Goal: Information Seeking & Learning: Learn about a topic

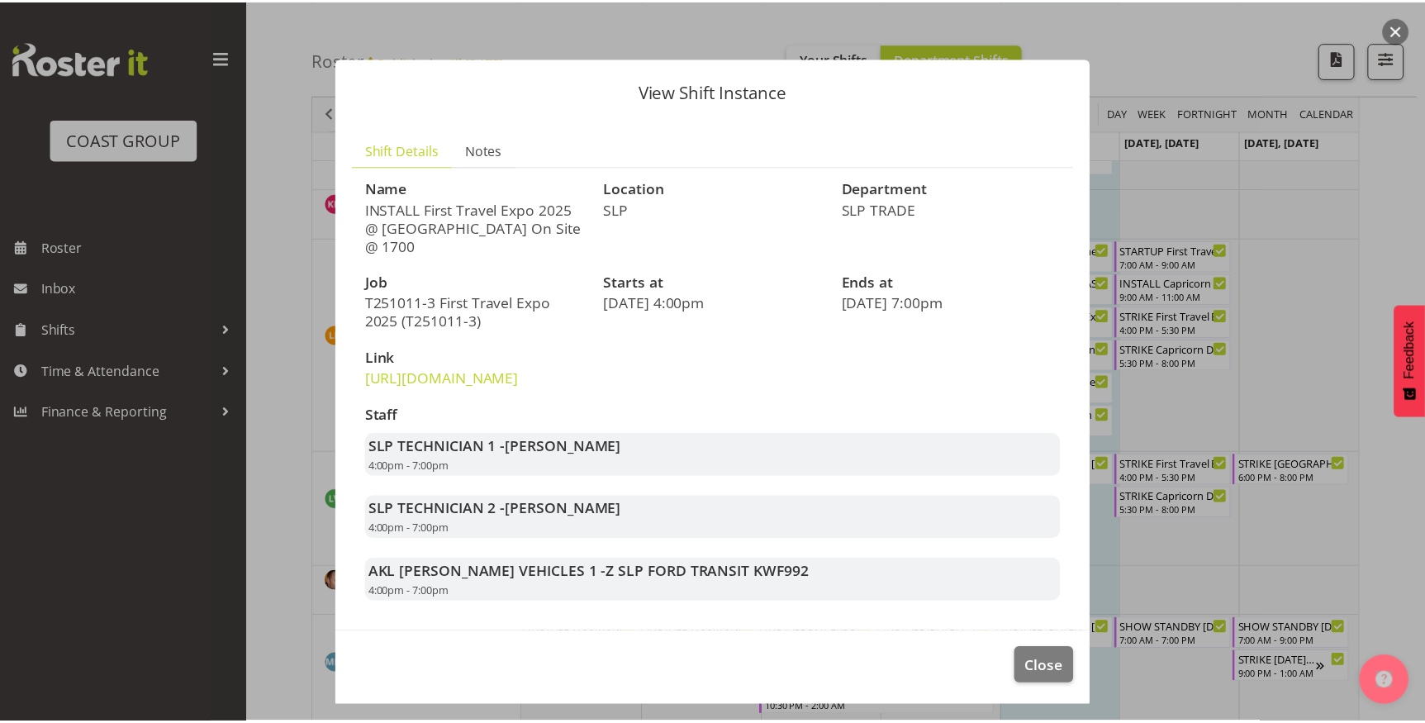
scroll to position [40, 0]
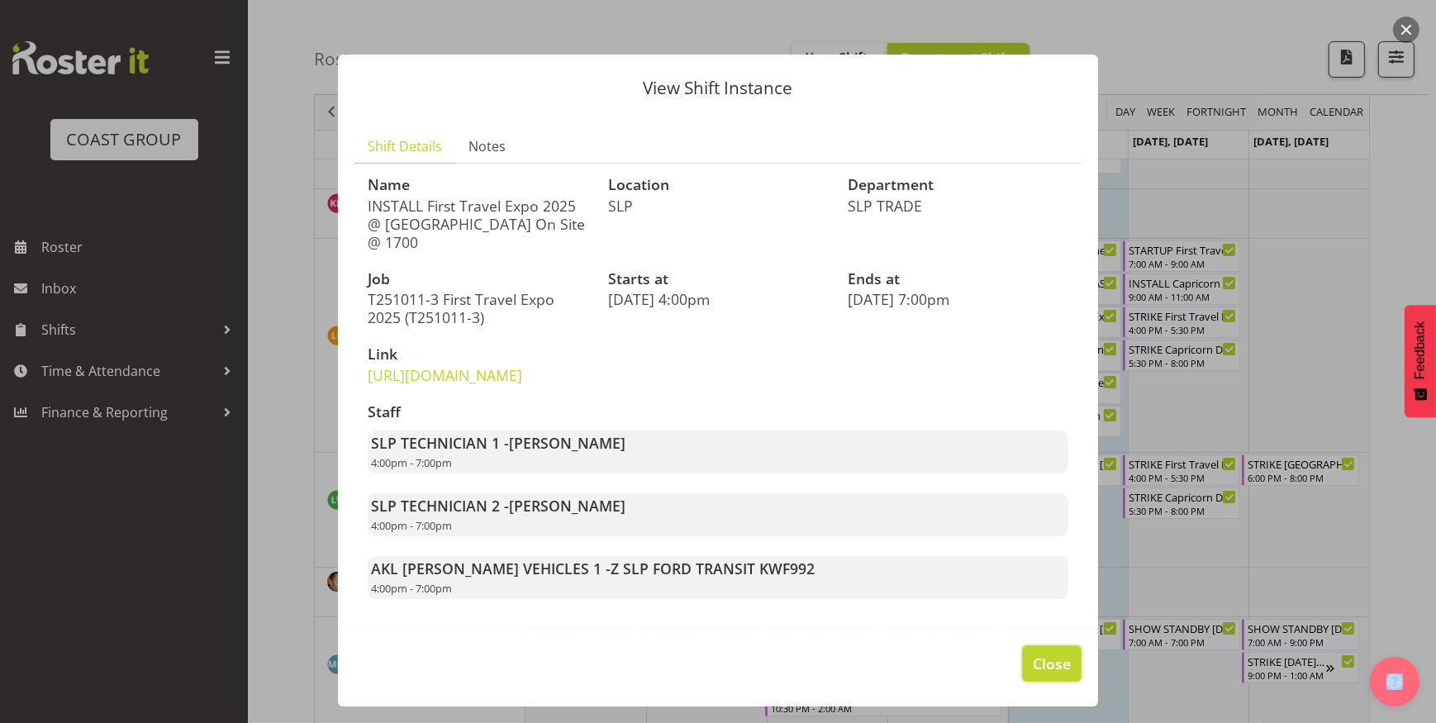
click at [1034, 657] on span "Close" at bounding box center [1051, 663] width 38 height 21
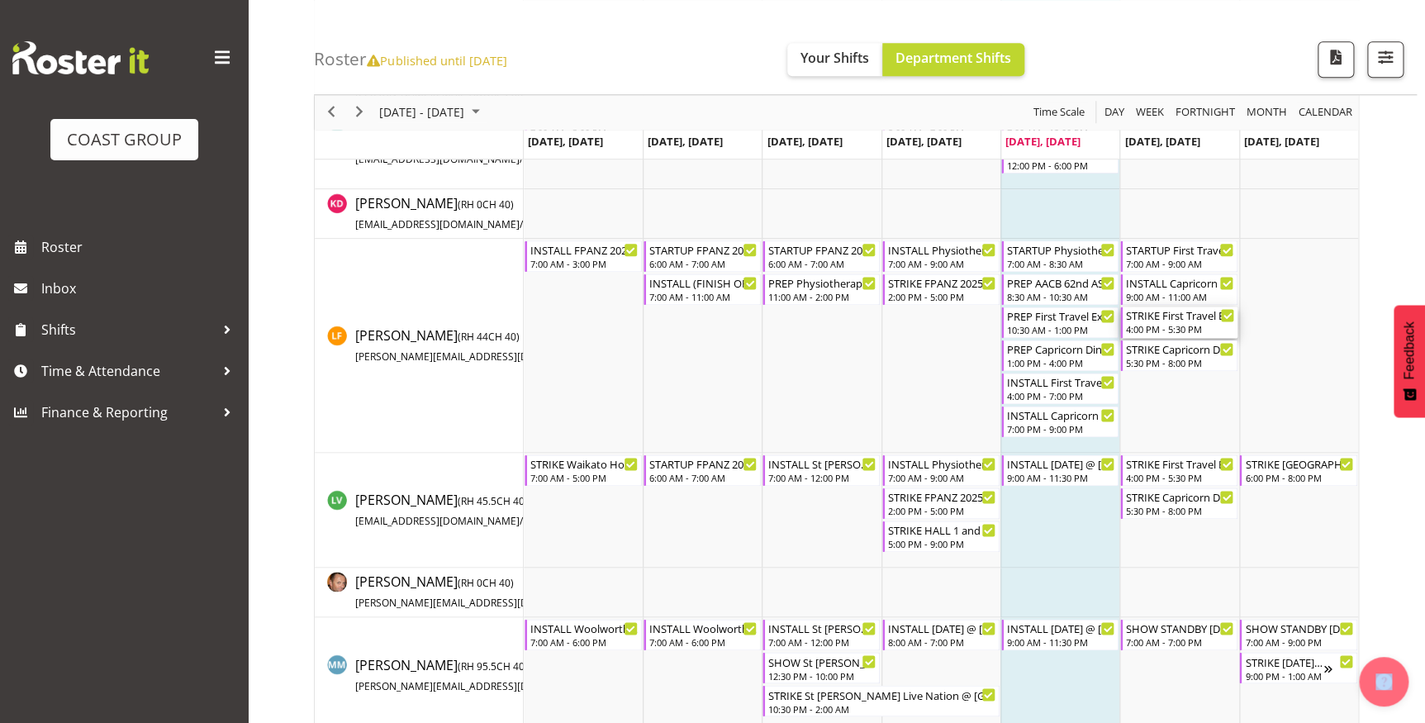
click at [1164, 320] on div "STRIKE First Travel Expo 2025 @ [GEOGRAPHIC_DATA] On Site @ 1700" at bounding box center [1180, 314] width 108 height 17
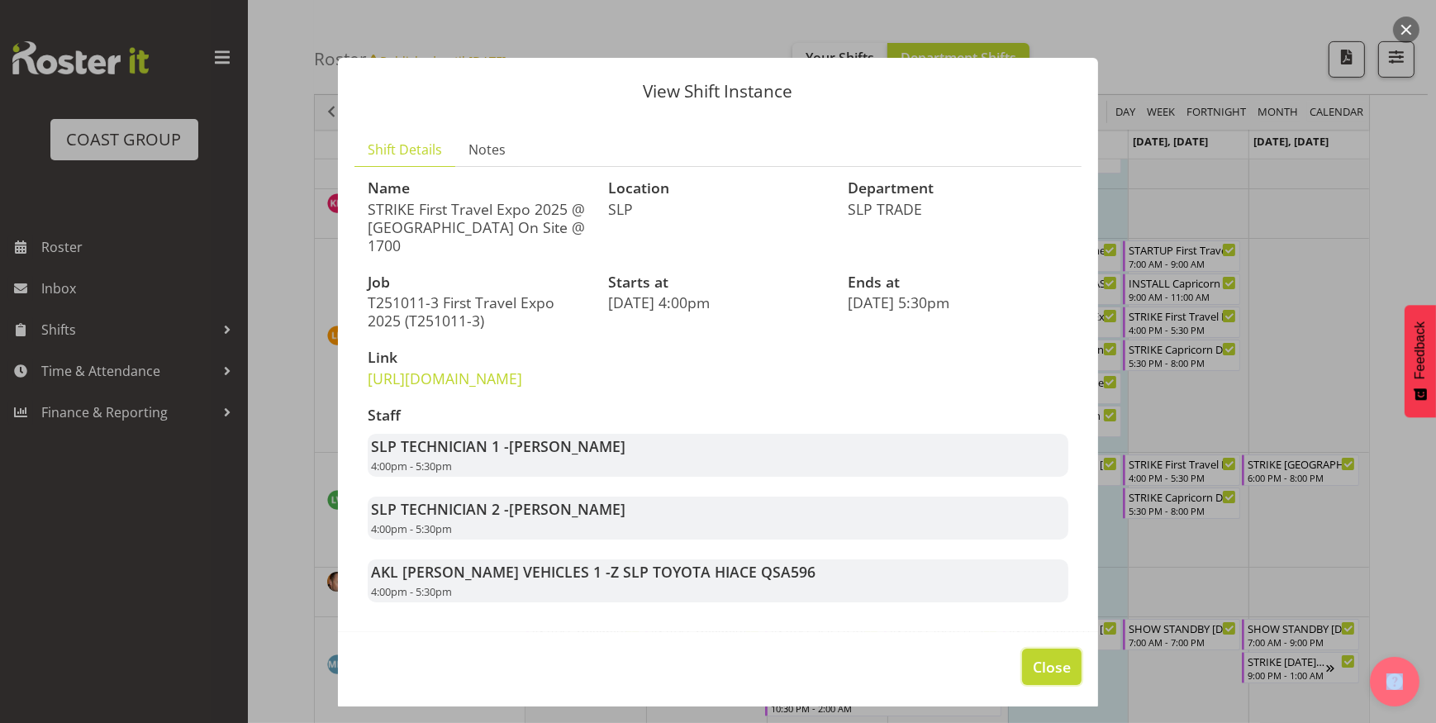
click at [1061, 685] on button "Close" at bounding box center [1051, 666] width 59 height 36
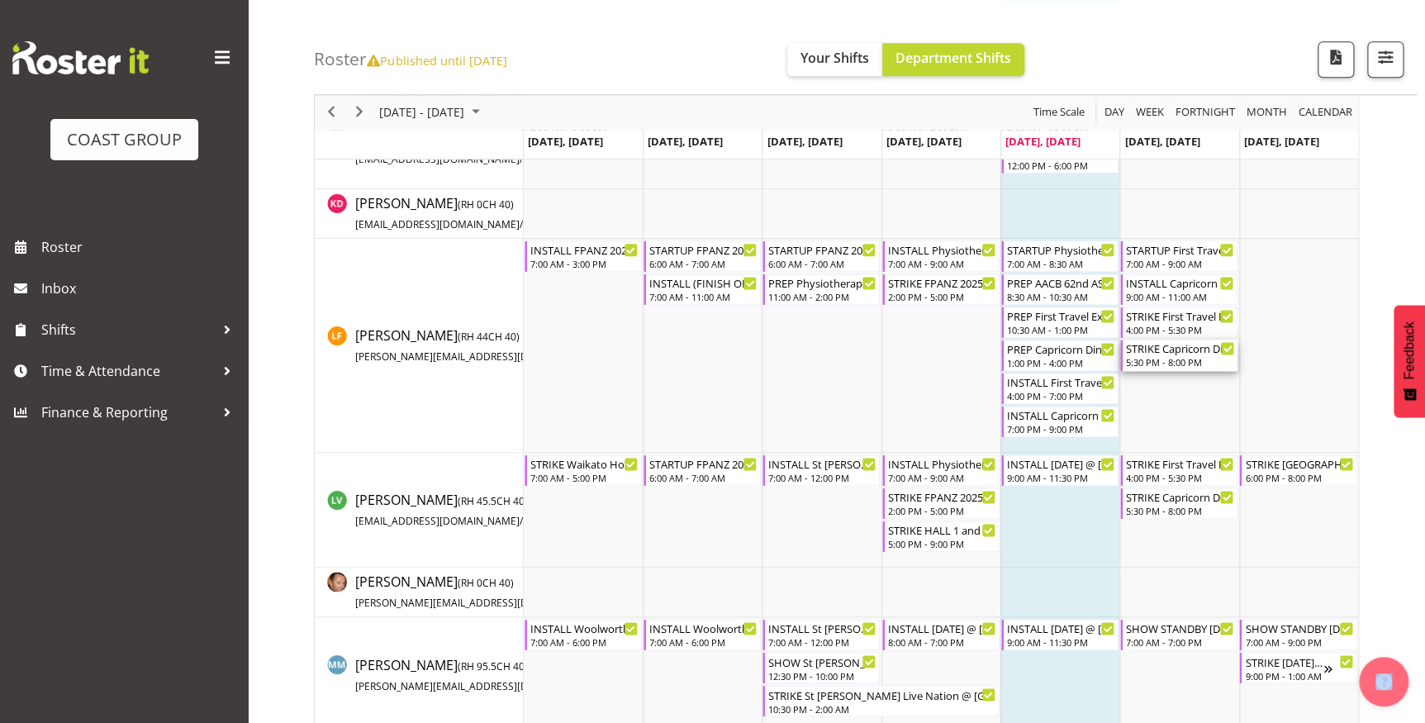
click at [1180, 358] on div "5:30 PM - 8:00 PM" at bounding box center [1180, 361] width 108 height 13
click at [0, 0] on div at bounding box center [0, 0] width 0 height 0
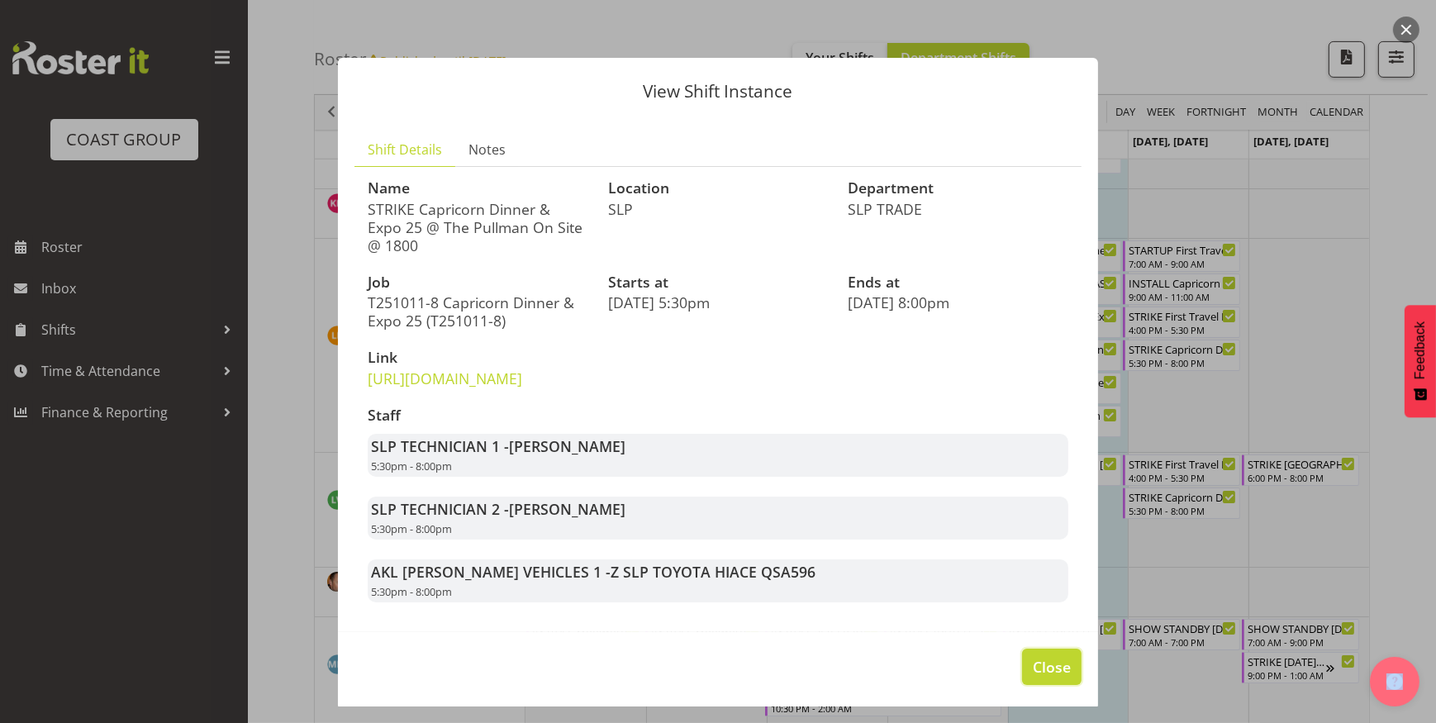
click at [1037, 685] on button "Close" at bounding box center [1051, 666] width 59 height 36
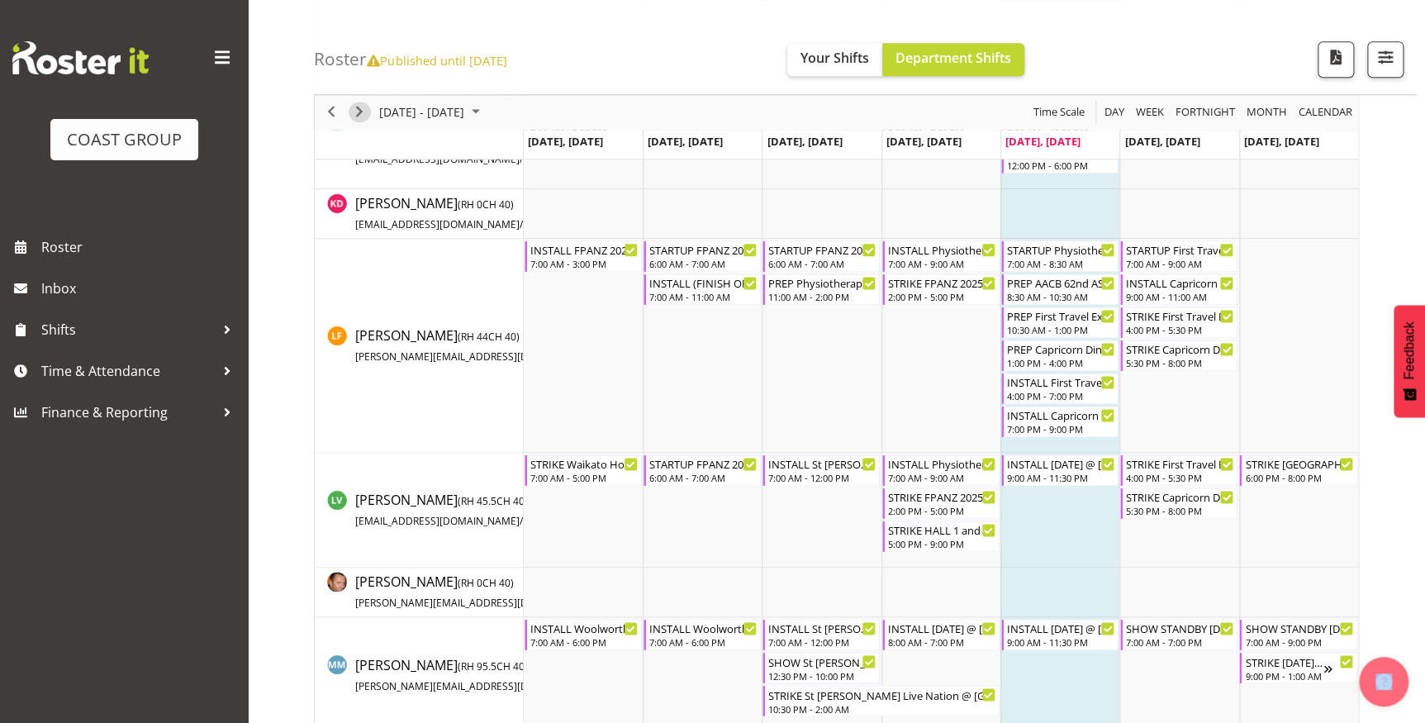
click at [359, 106] on span "Next" at bounding box center [359, 112] width 20 height 21
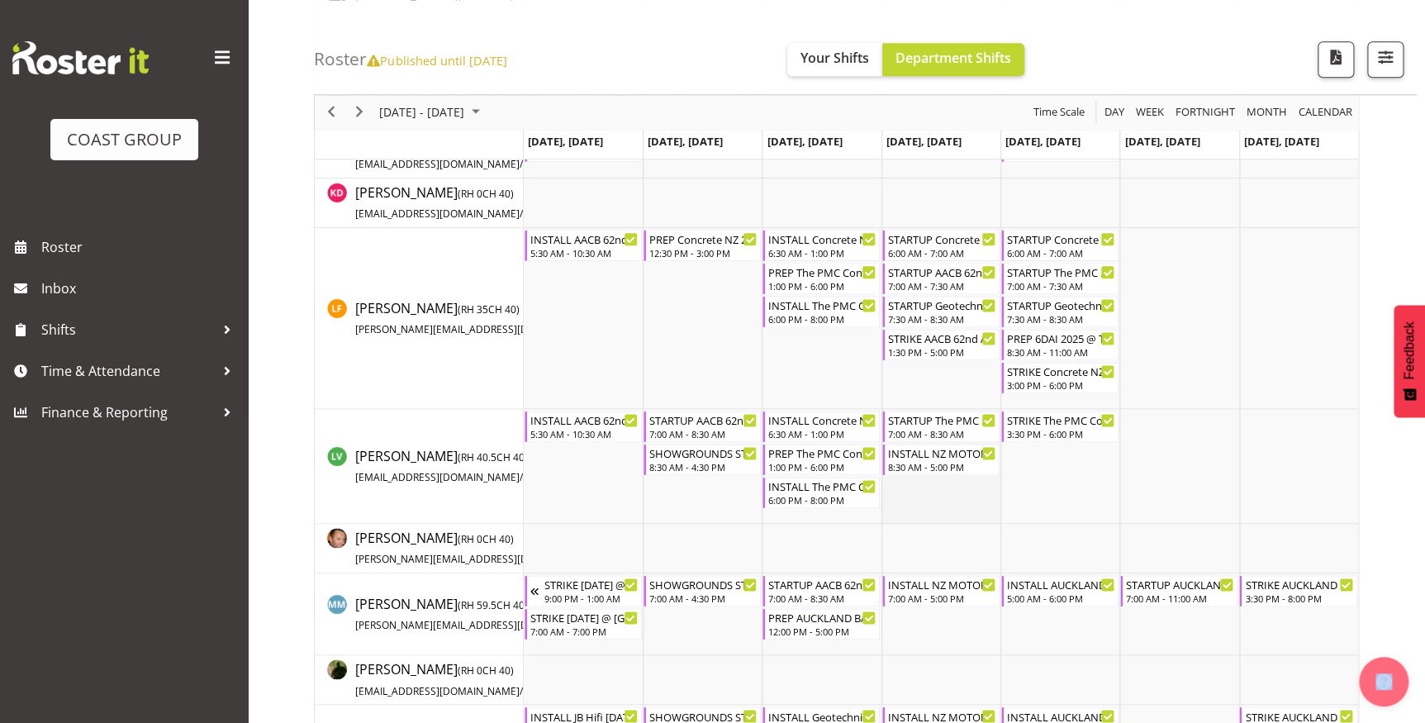
scroll to position [808, 0]
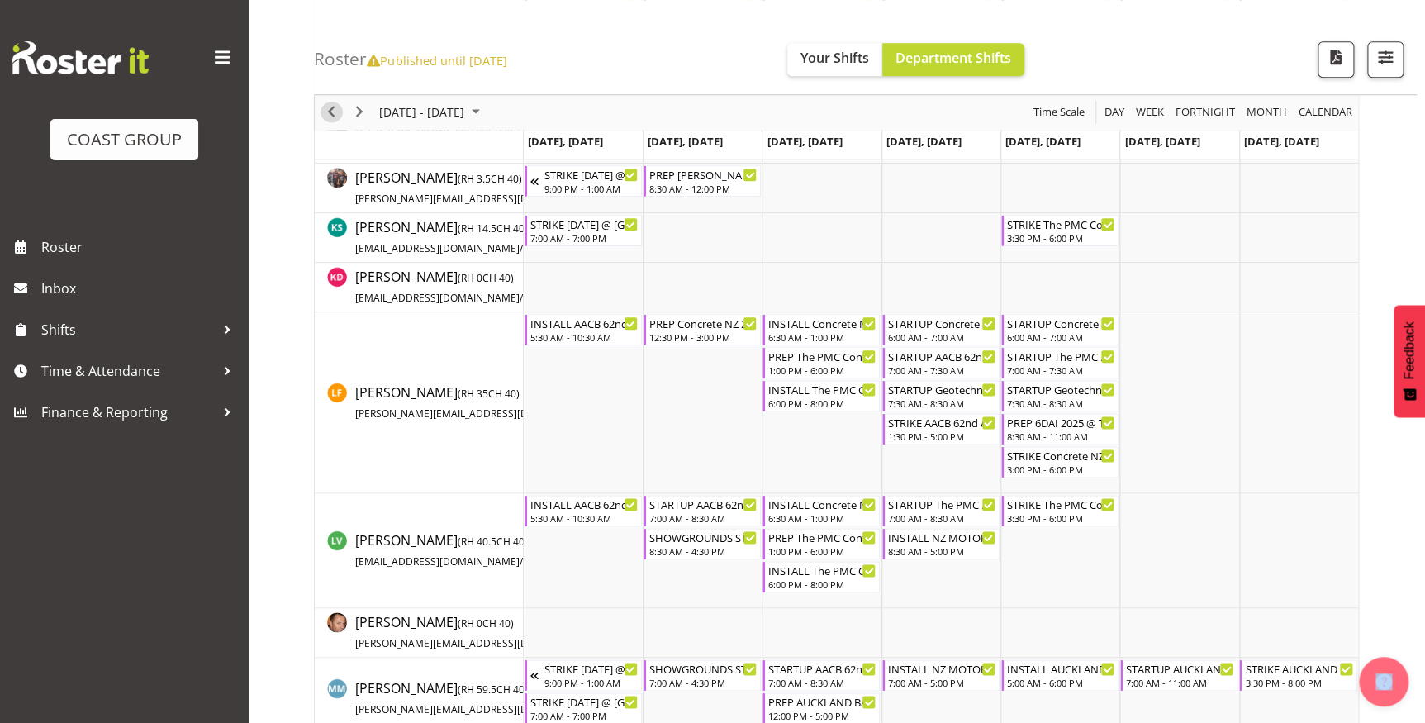
click at [330, 109] on span "Previous" at bounding box center [331, 112] width 20 height 21
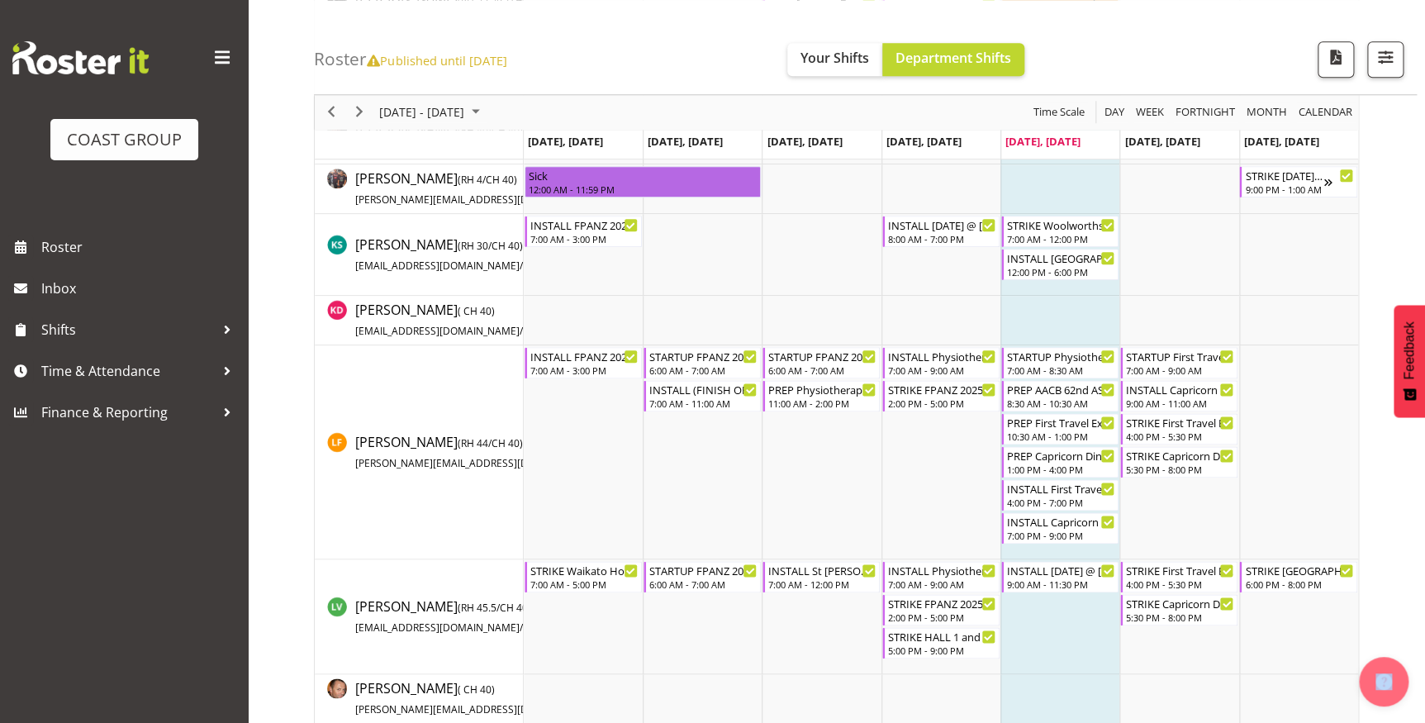
scroll to position [1002, 0]
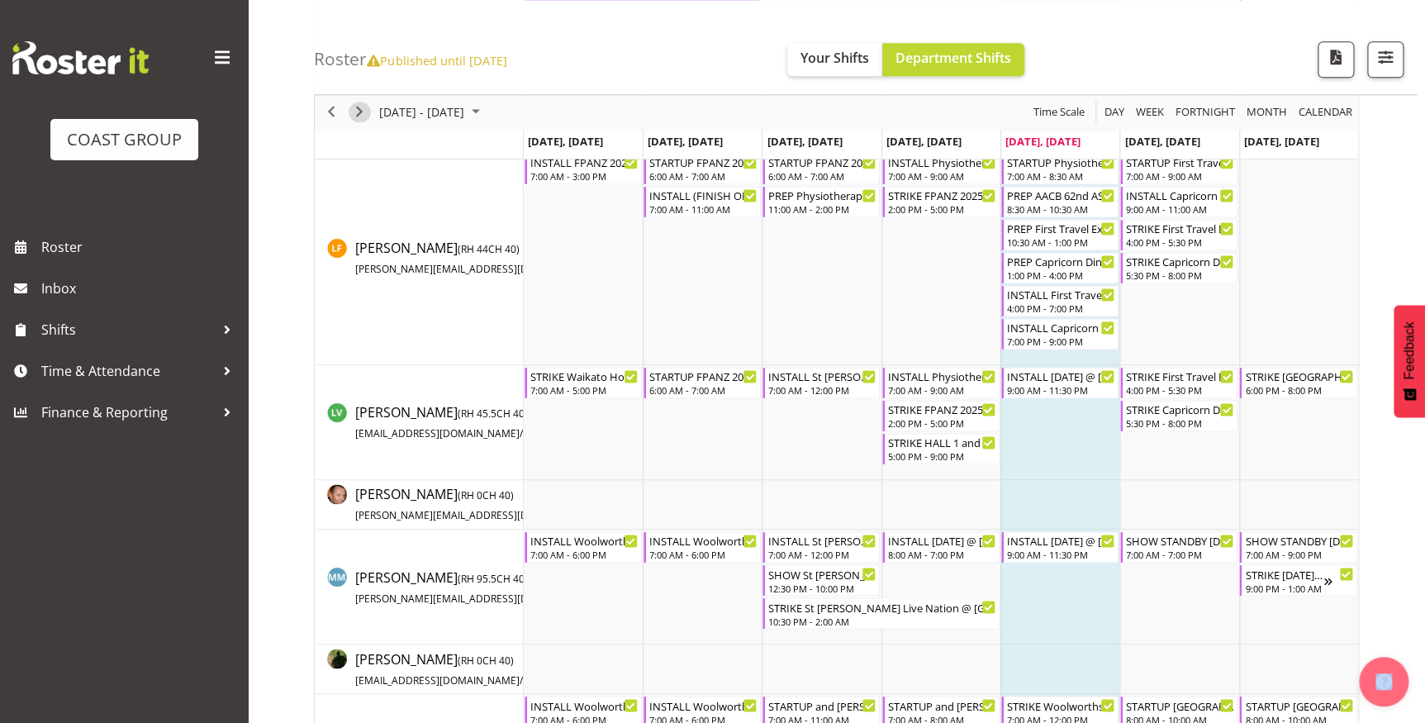
click at [356, 116] on span "Next" at bounding box center [359, 112] width 20 height 21
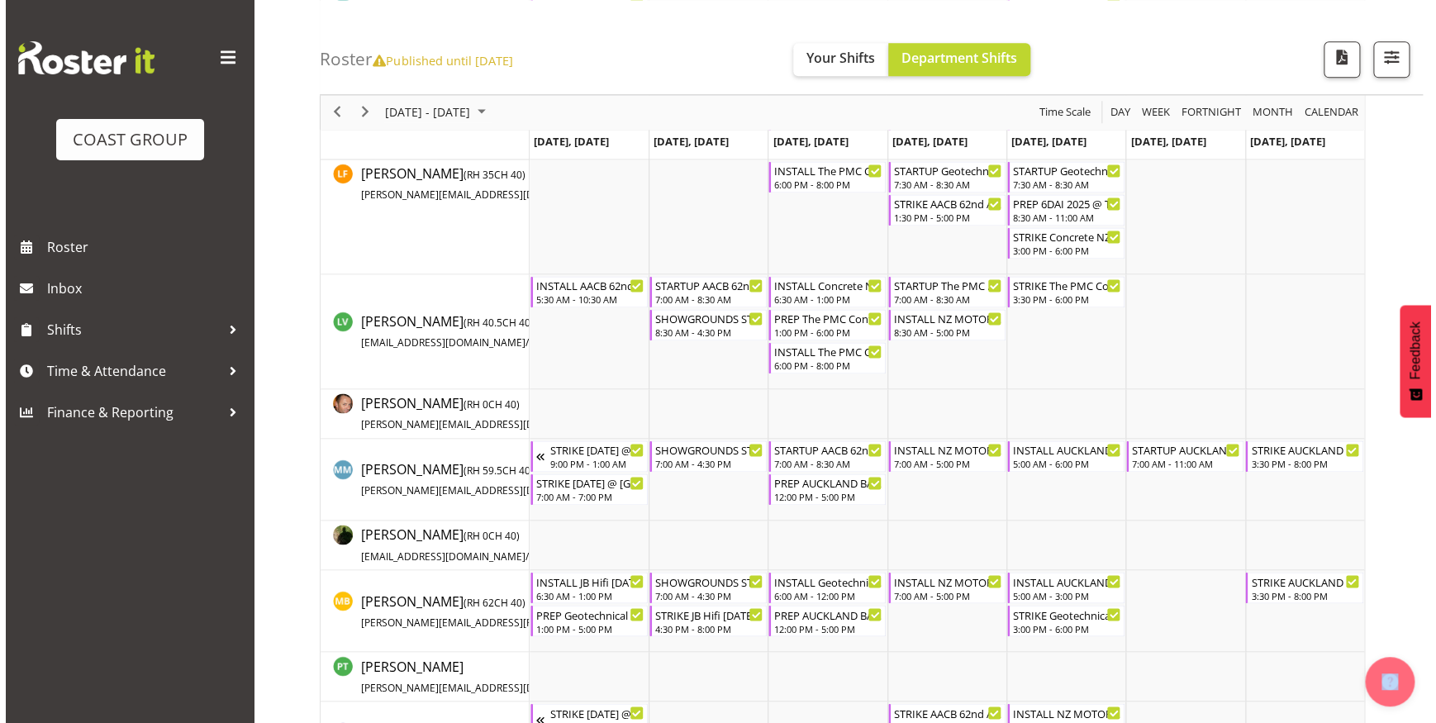
scroll to position [952, 0]
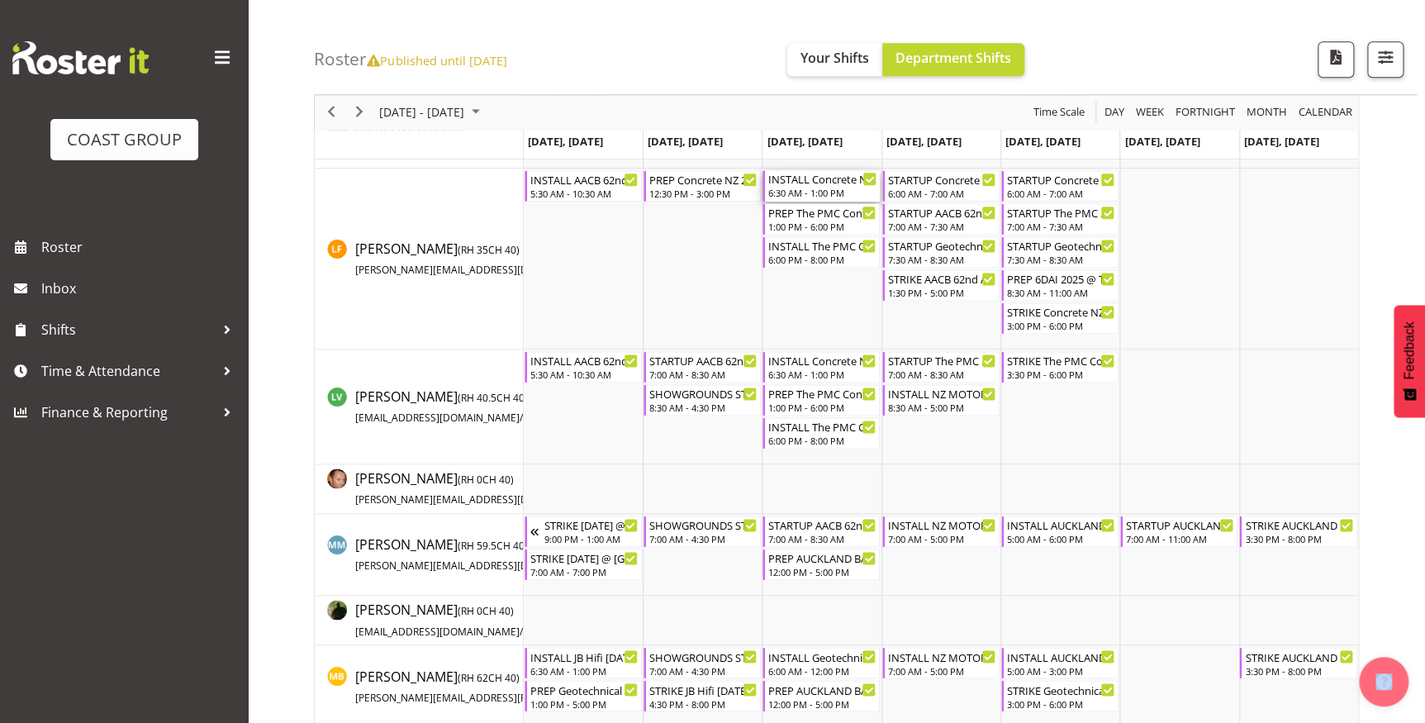
click at [827, 183] on div "INSTALL Concrete NZ 2025 @ Viaduct Events Center On Site @ 0700" at bounding box center [822, 178] width 108 height 17
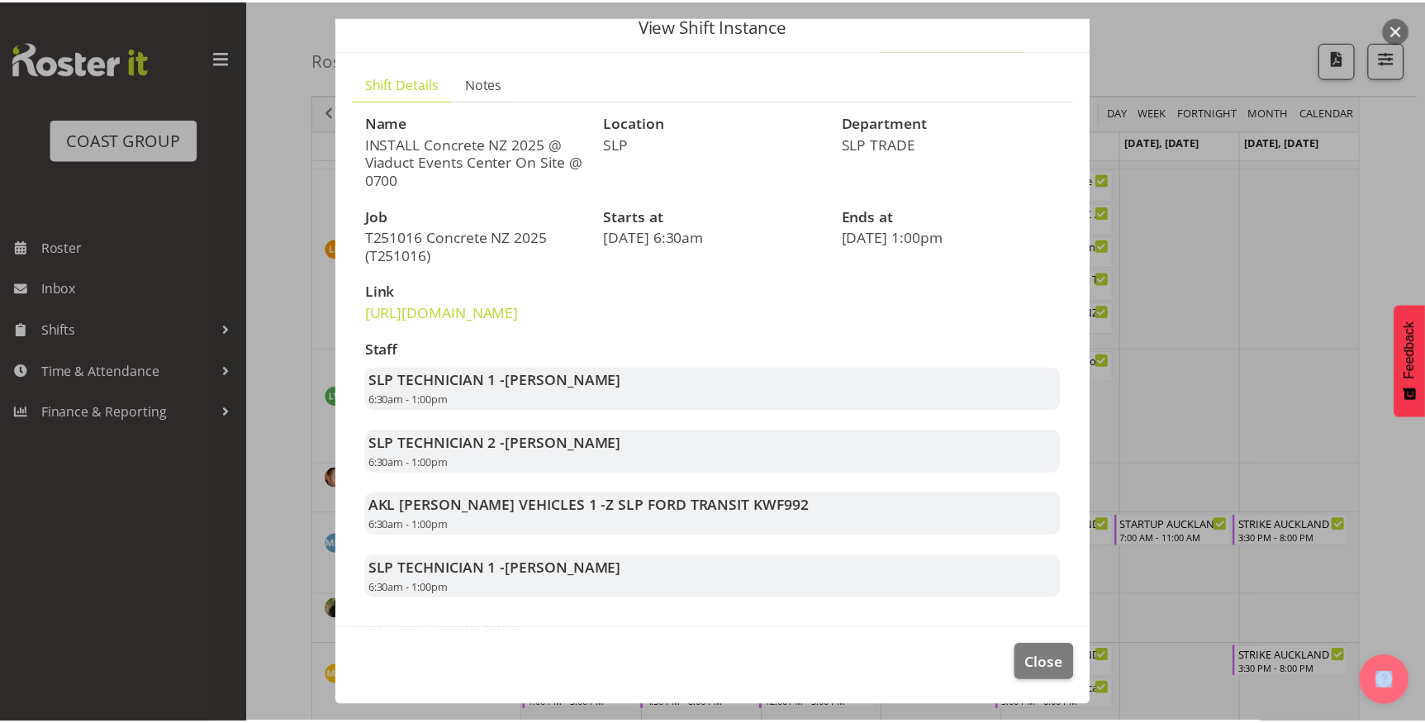
scroll to position [102, 0]
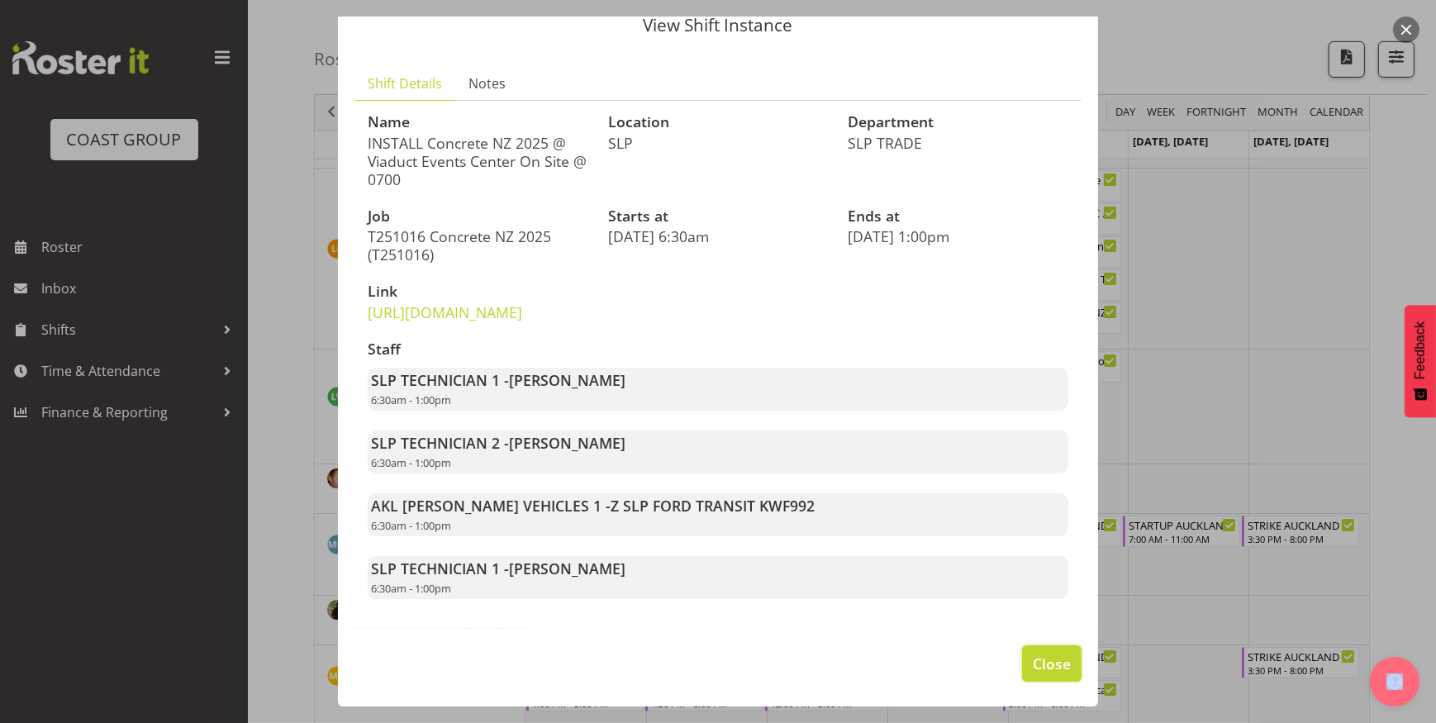
click at [1032, 662] on span "Close" at bounding box center [1051, 663] width 38 height 21
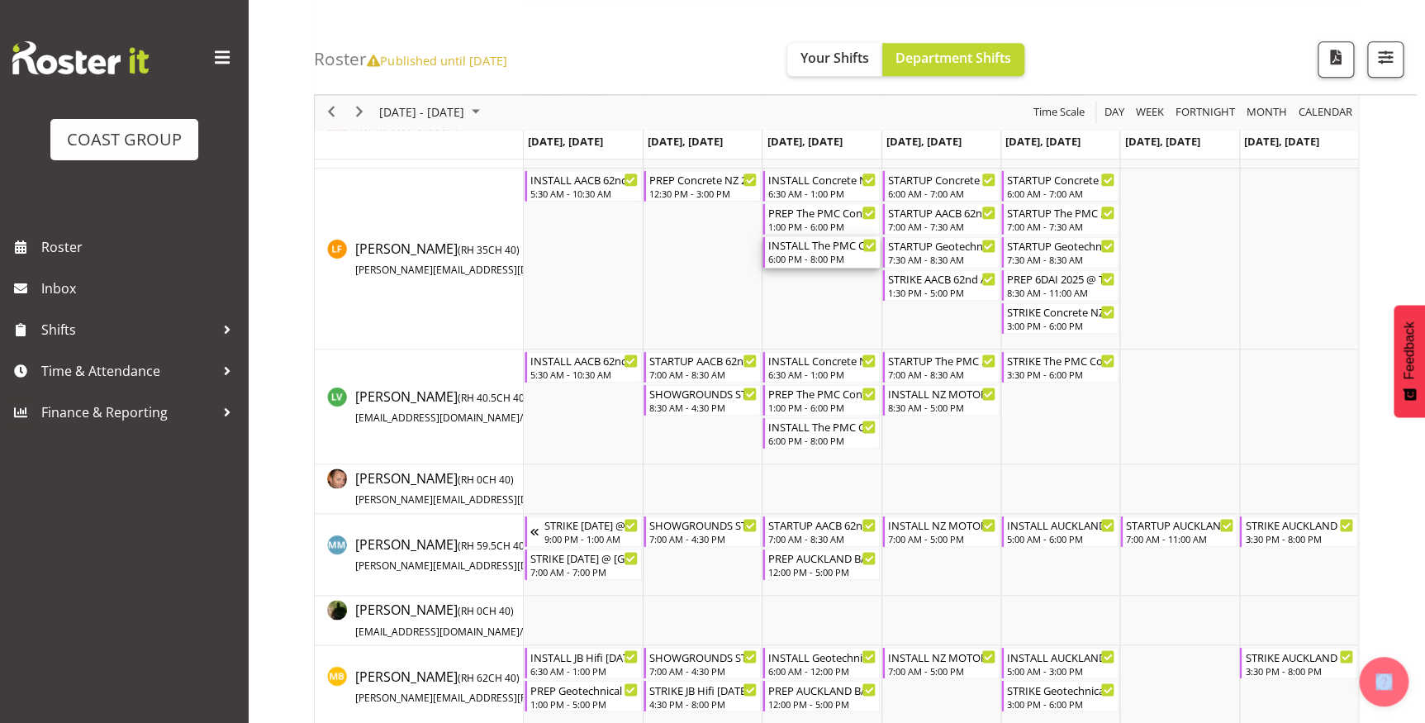
click at [824, 251] on div "INSTALL The PMC Conference 2025 @ The Pullman On SIte @ 1830 6:00 PM - 8:00 PM" at bounding box center [822, 251] width 108 height 31
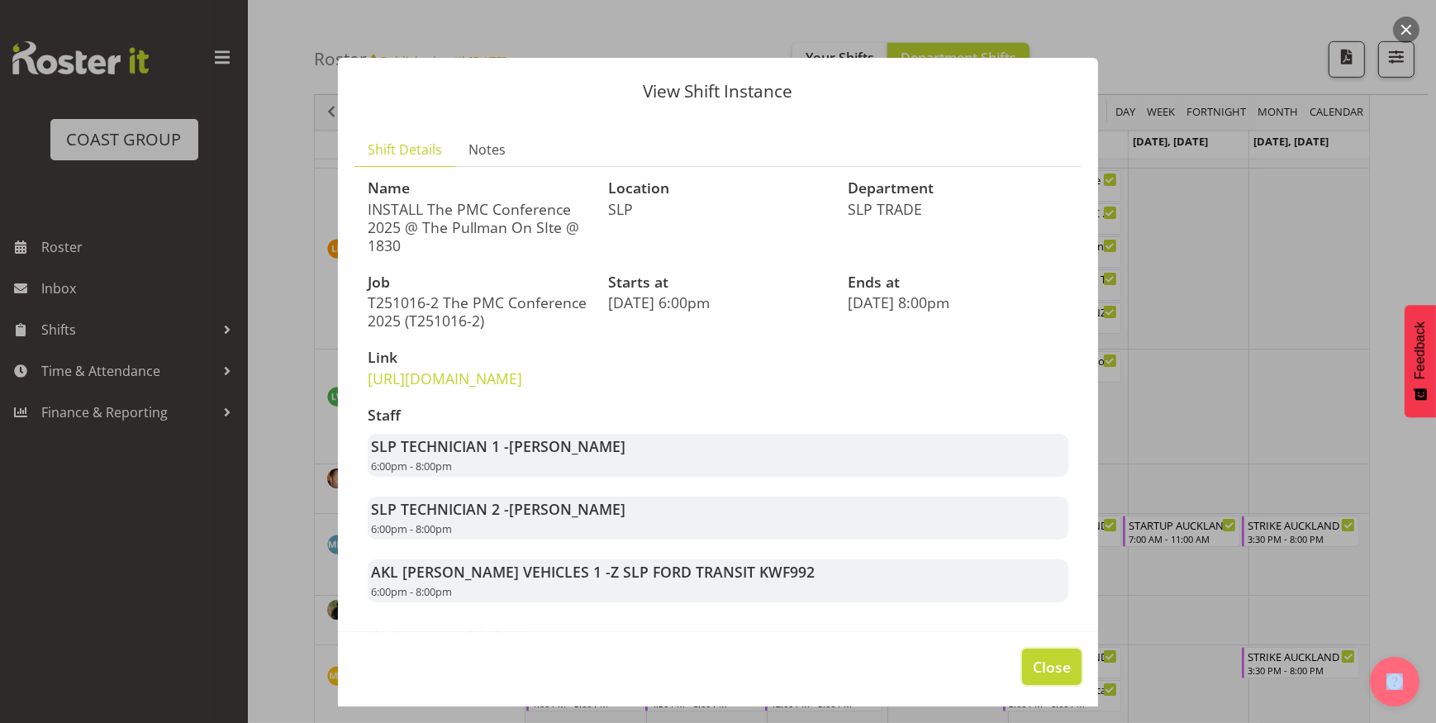
click at [1044, 677] on span "Close" at bounding box center [1051, 666] width 38 height 21
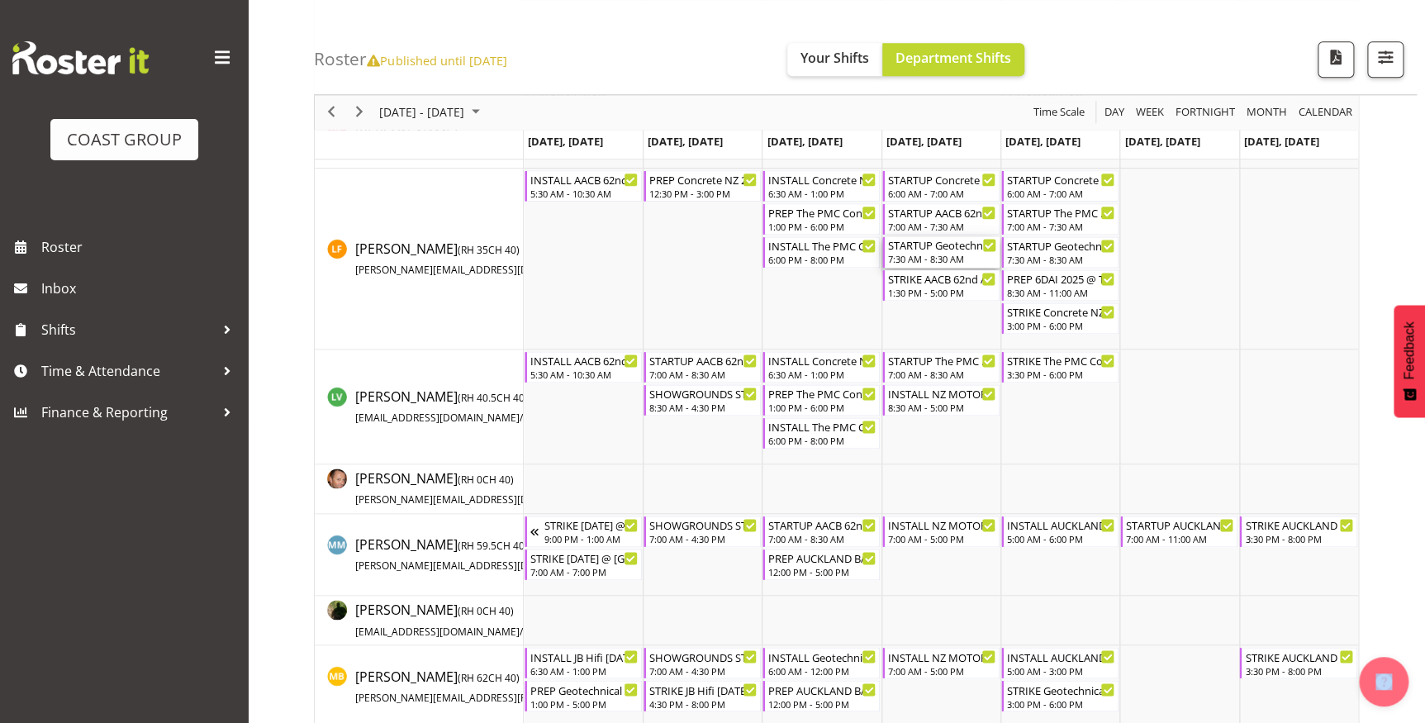
click at [921, 254] on div "7:30 AM - 8:30 AM" at bounding box center [942, 258] width 108 height 13
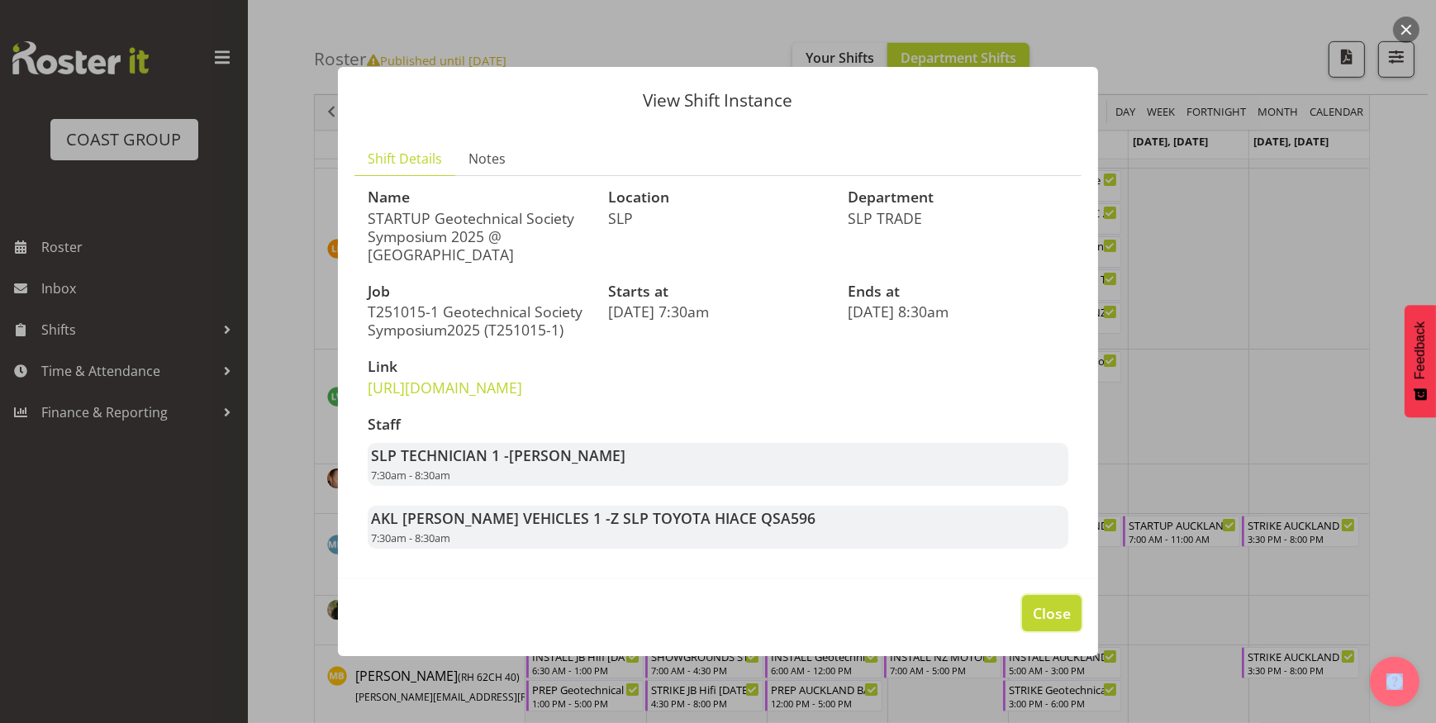
click at [1042, 624] on span "Close" at bounding box center [1051, 612] width 38 height 21
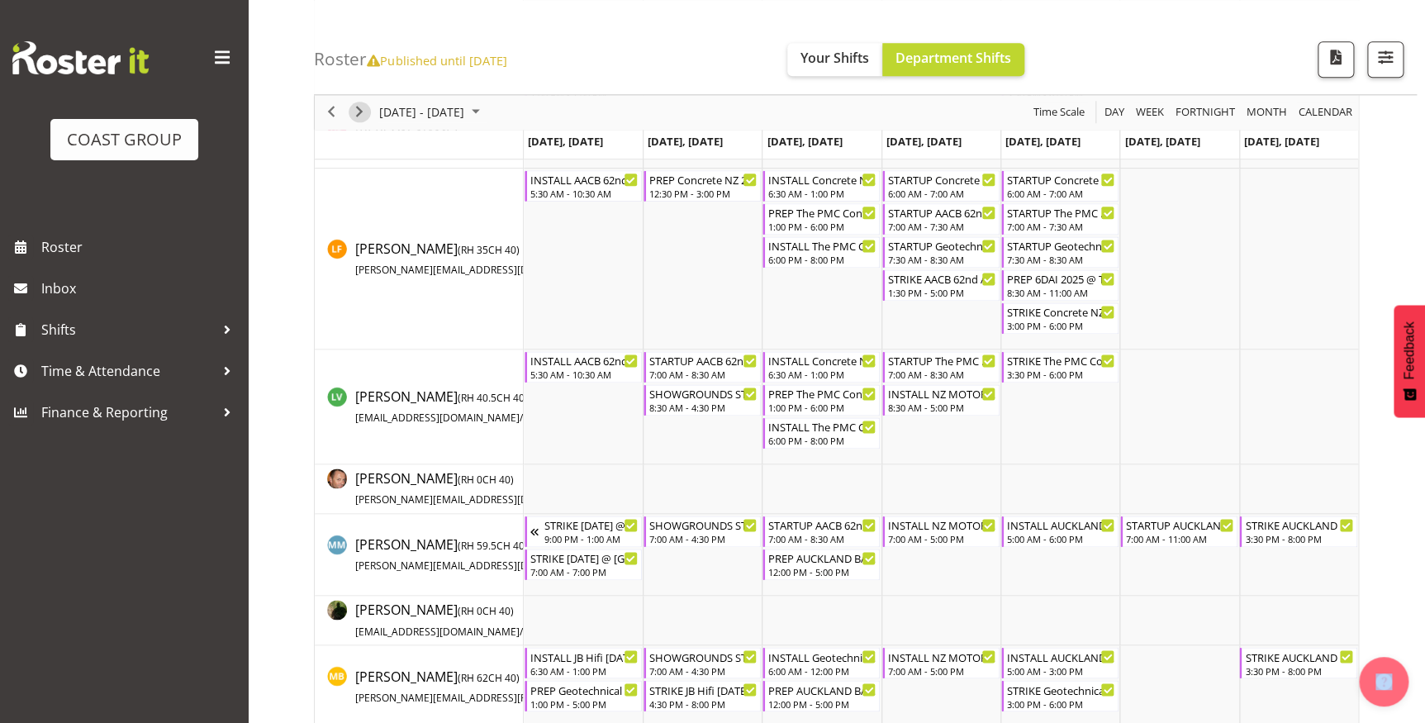
click at [358, 107] on span "Next" at bounding box center [359, 112] width 20 height 21
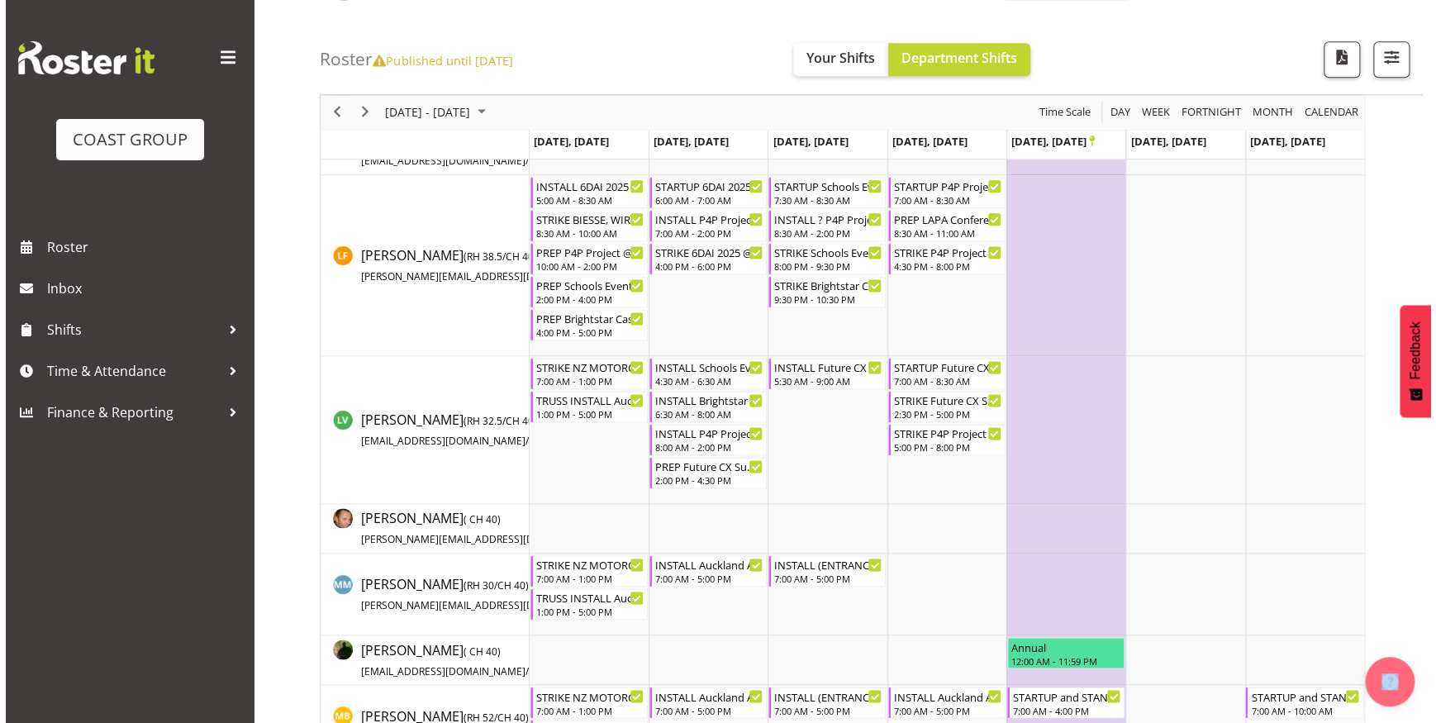
scroll to position [920, 0]
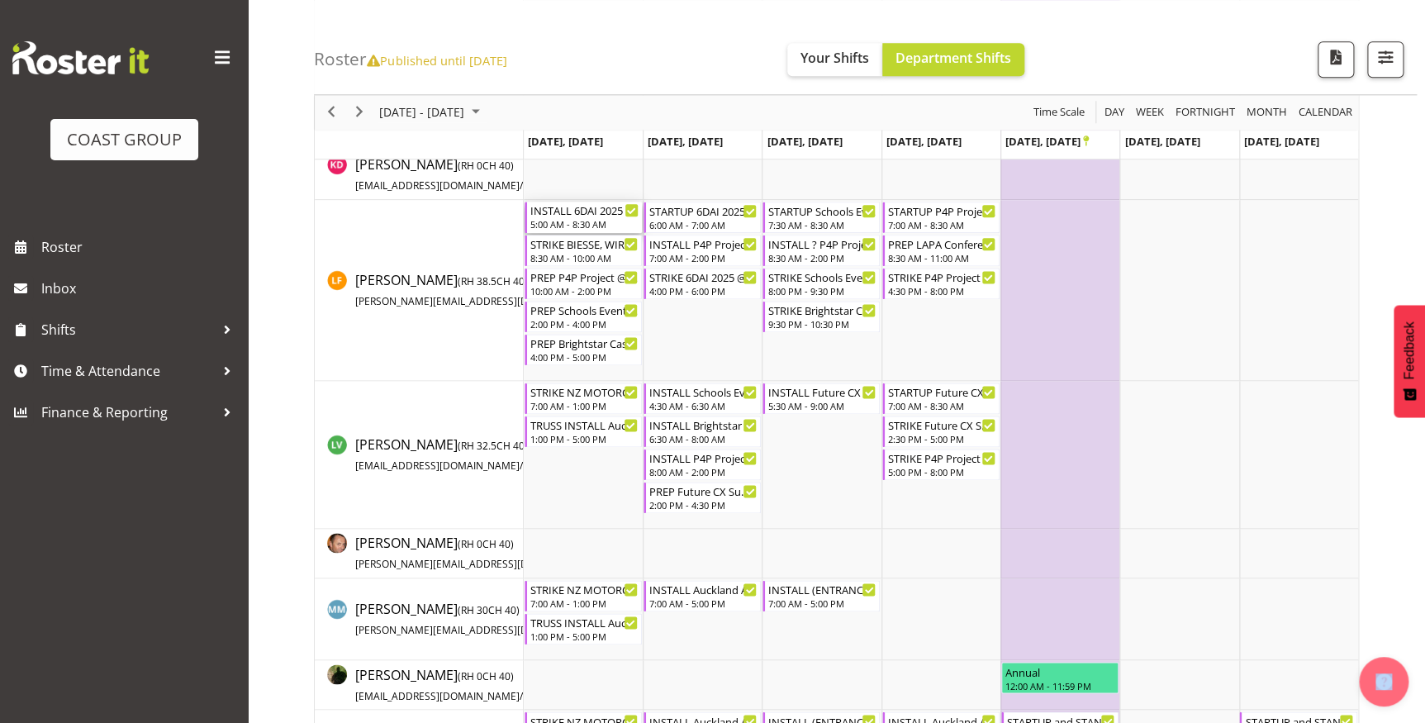
click at [564, 211] on div "INSTALL 6DAI 2025 @ The Cordis On SIte @ 0530" at bounding box center [584, 210] width 108 height 17
click at [0, 0] on div at bounding box center [0, 0] width 0 height 0
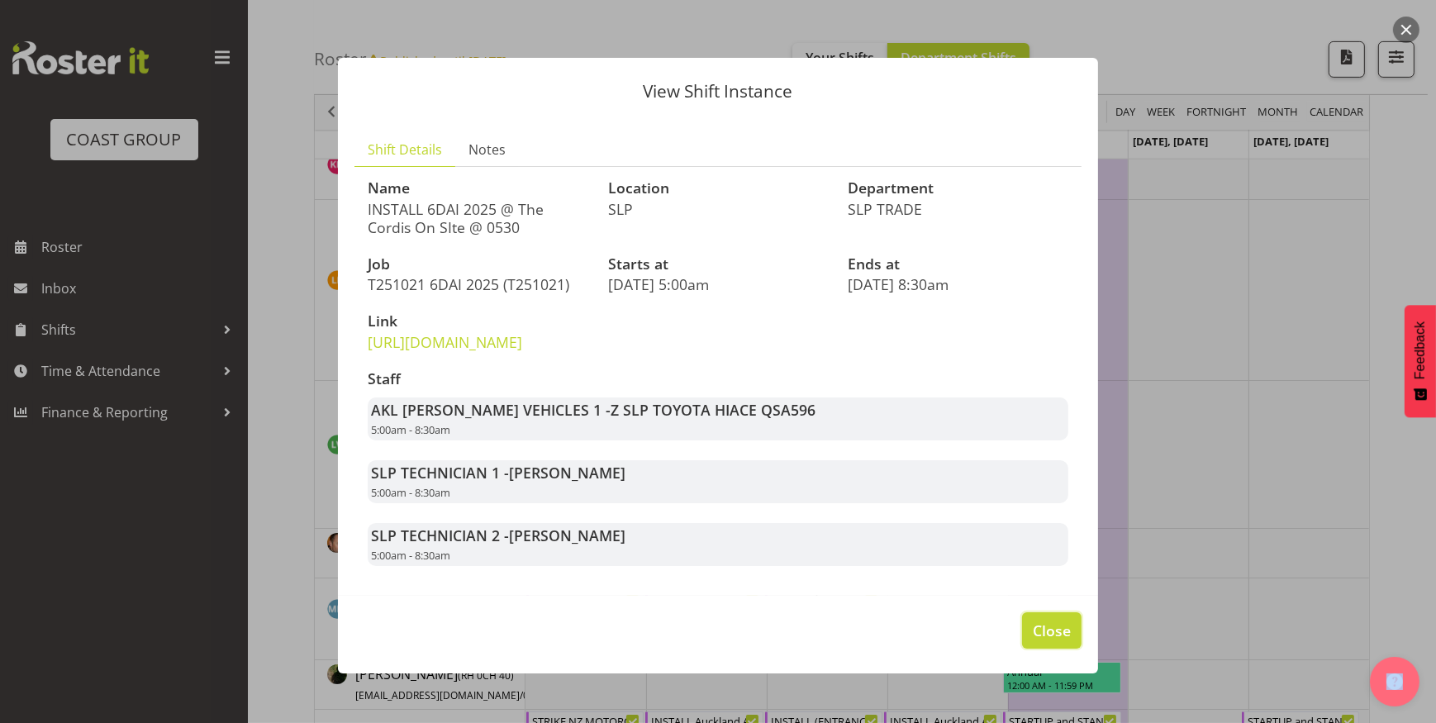
click at [1035, 641] on span "Close" at bounding box center [1051, 629] width 38 height 21
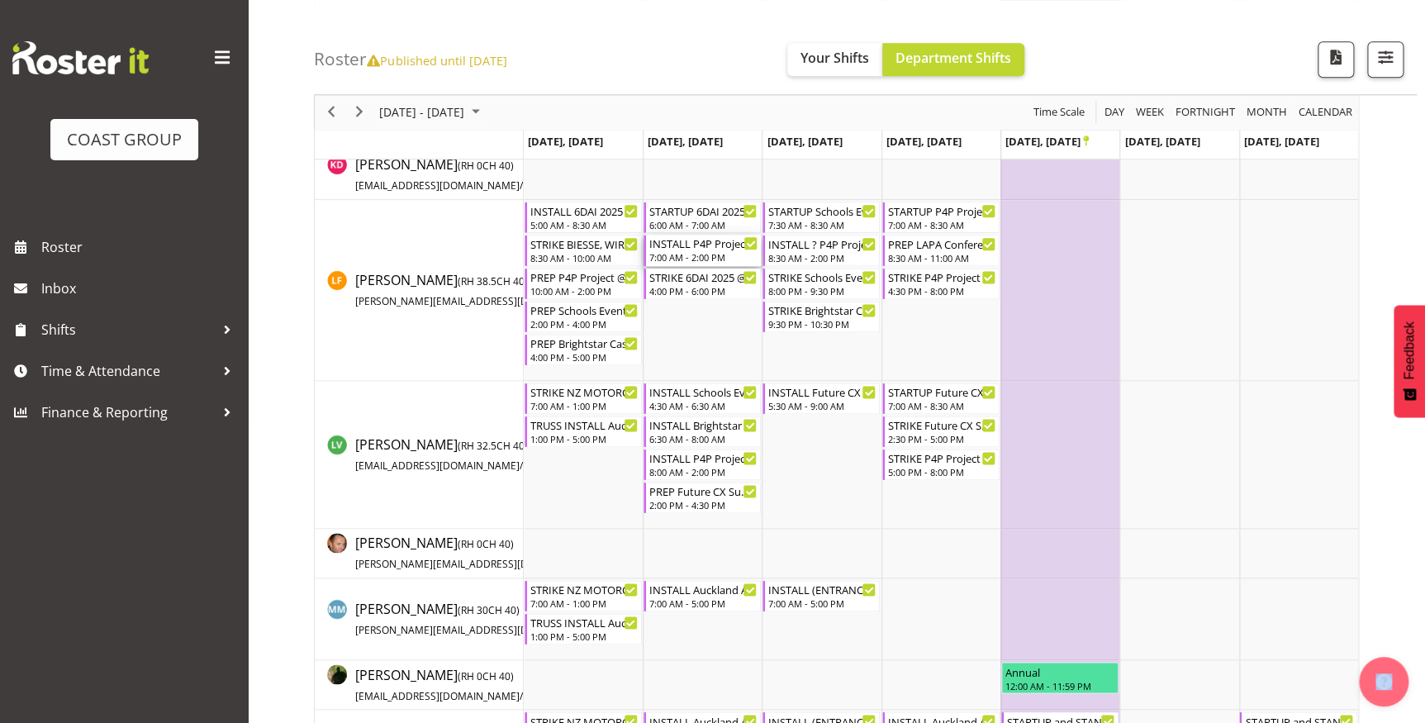
click at [687, 255] on div "7:00 AM - 2:00 PM" at bounding box center [703, 256] width 108 height 13
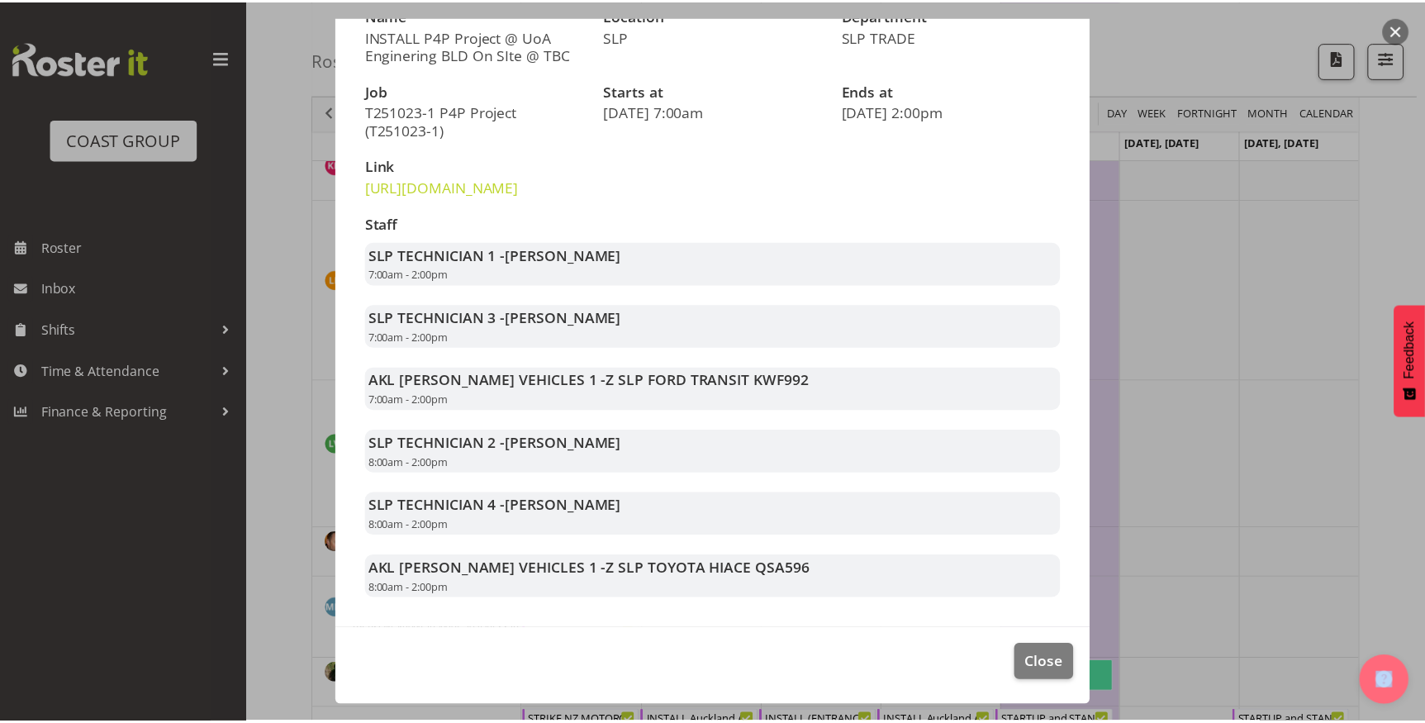
scroll to position [209, 0]
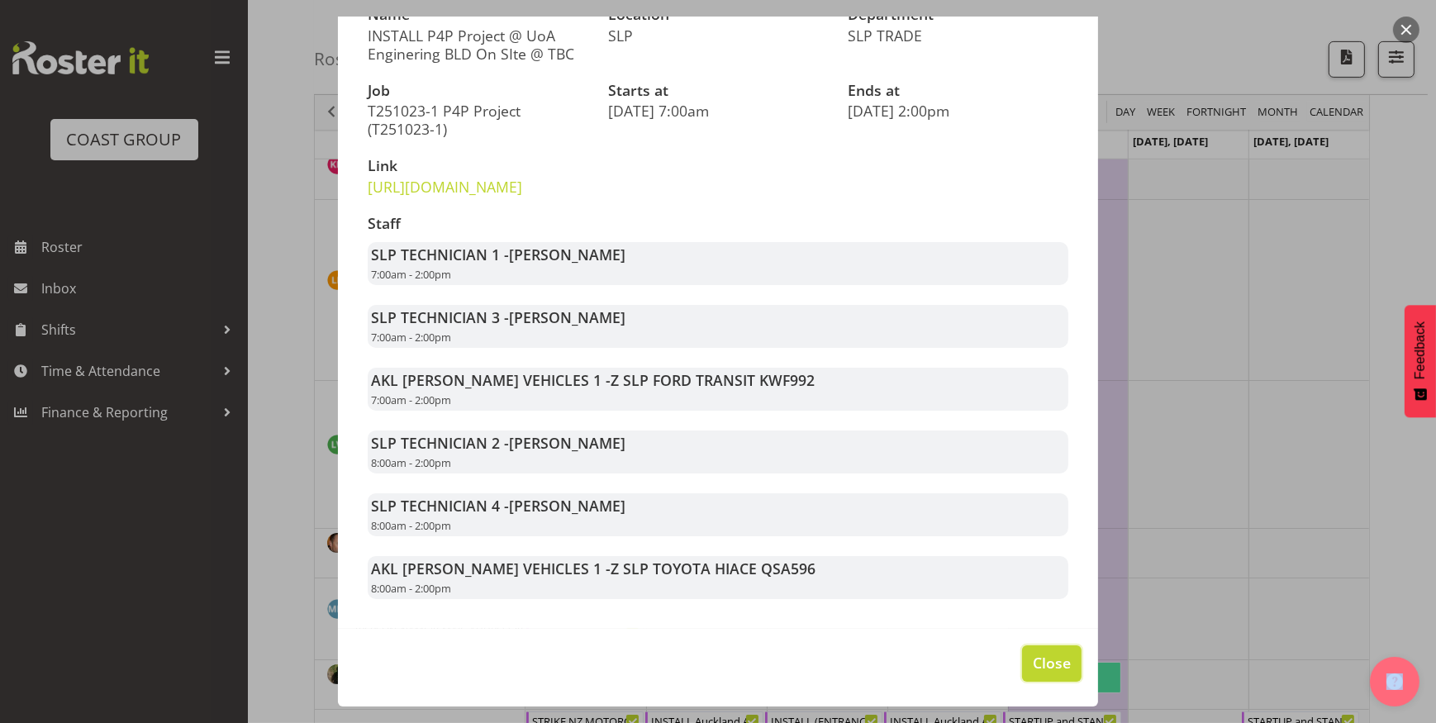
click at [1038, 658] on span "Close" at bounding box center [1051, 662] width 38 height 21
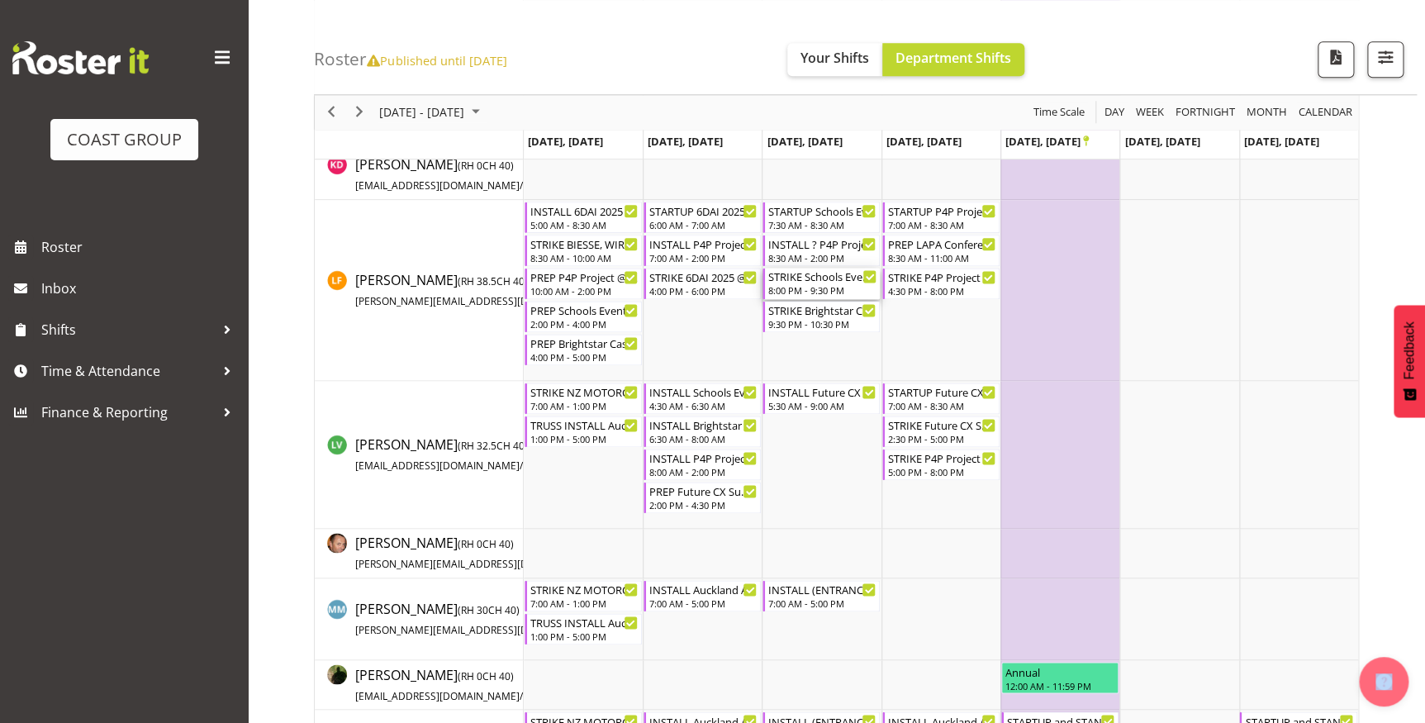
click at [814, 281] on div "STRIKE Schools Event 2025 @ [GEOGRAPHIC_DATA] On Site @ 2030" at bounding box center [822, 276] width 108 height 17
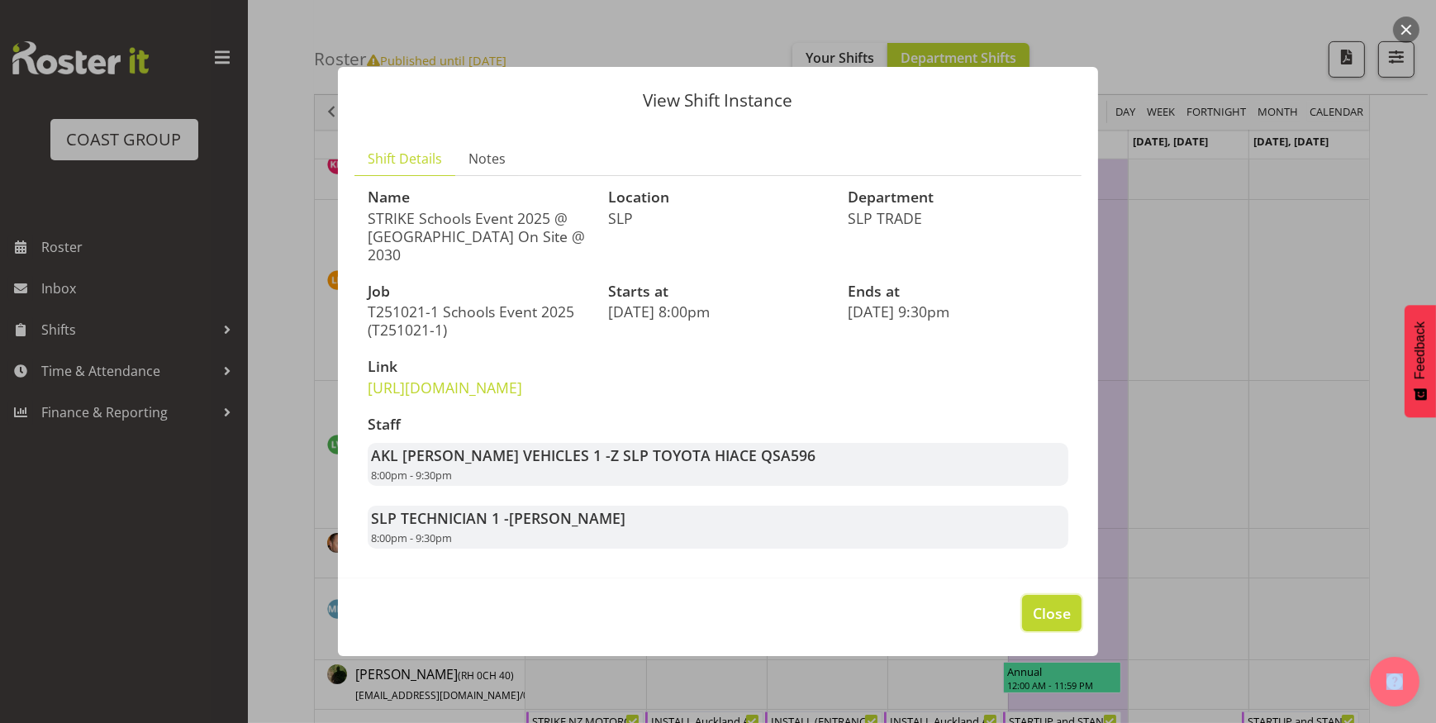
click at [1067, 616] on span "Close" at bounding box center [1051, 612] width 38 height 21
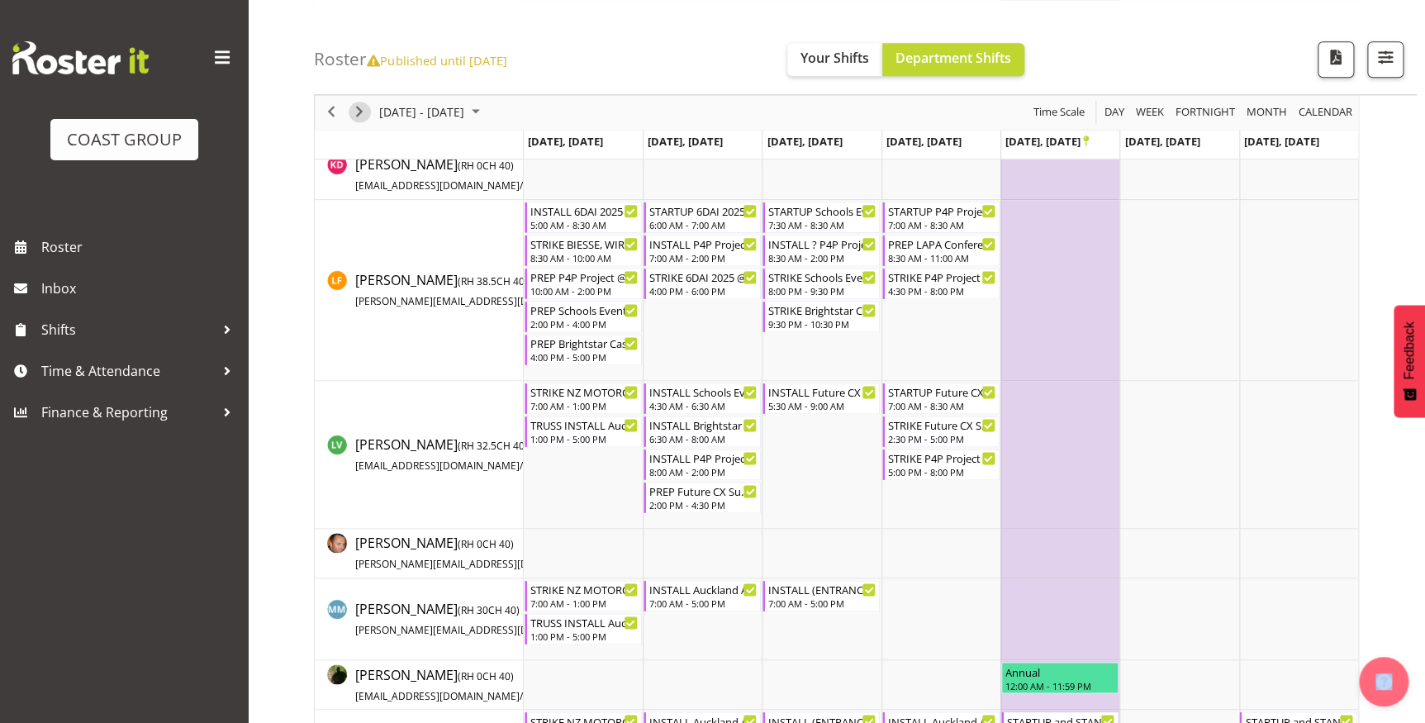
click at [357, 110] on span "Next" at bounding box center [359, 112] width 20 height 21
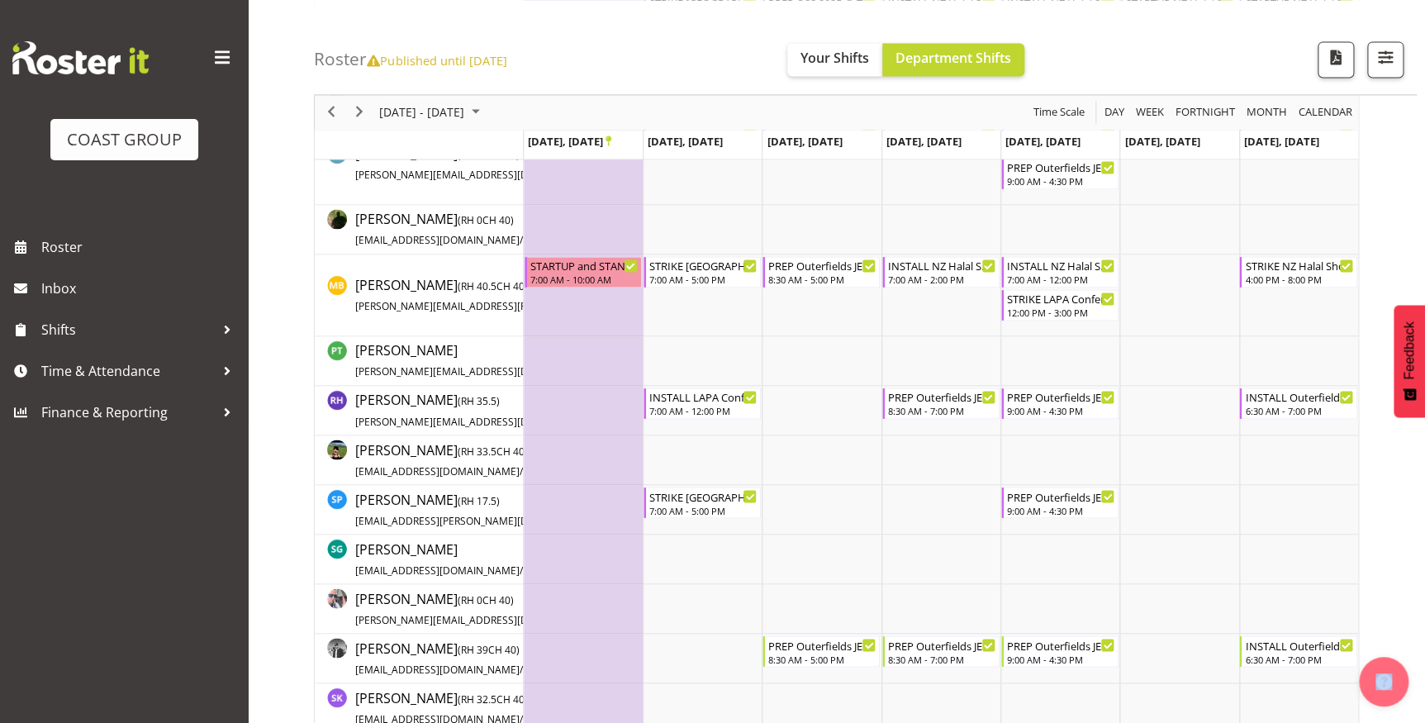
scroll to position [1221, 0]
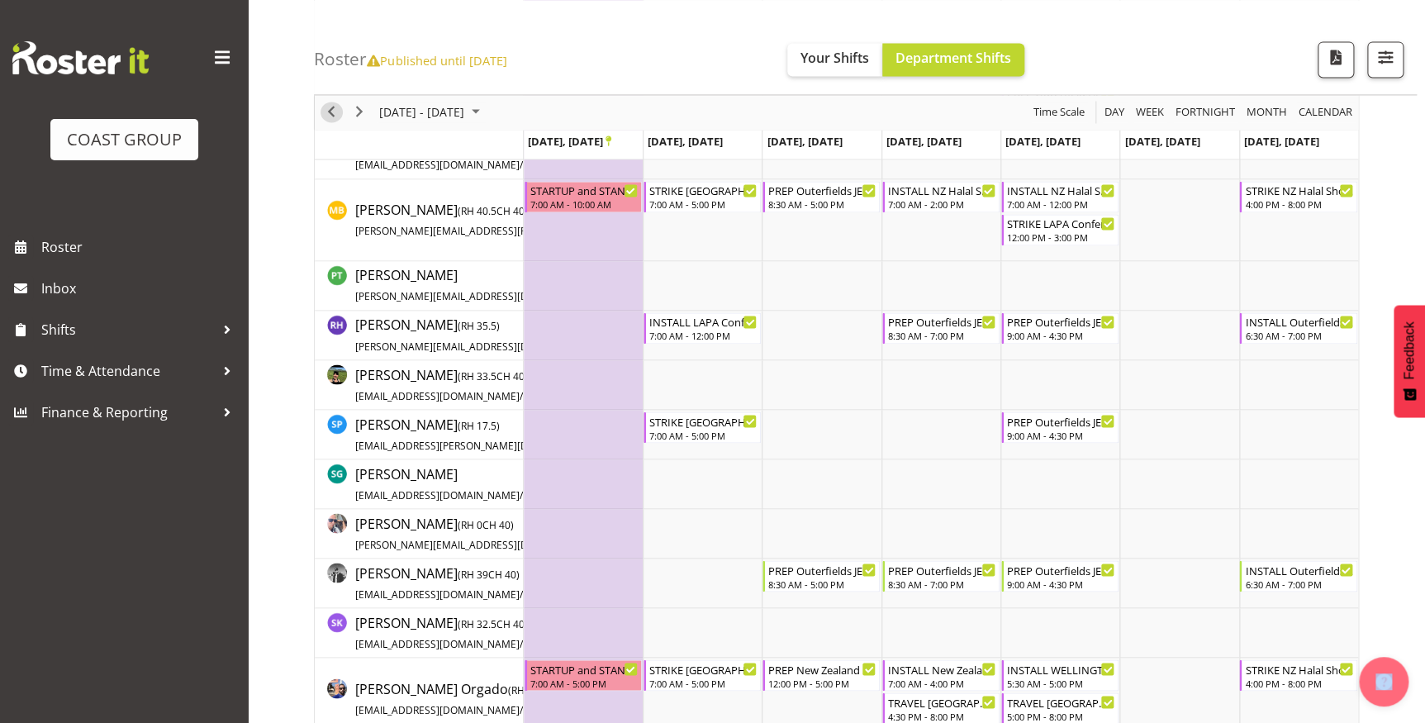
click at [322, 105] on span "Previous" at bounding box center [331, 112] width 20 height 21
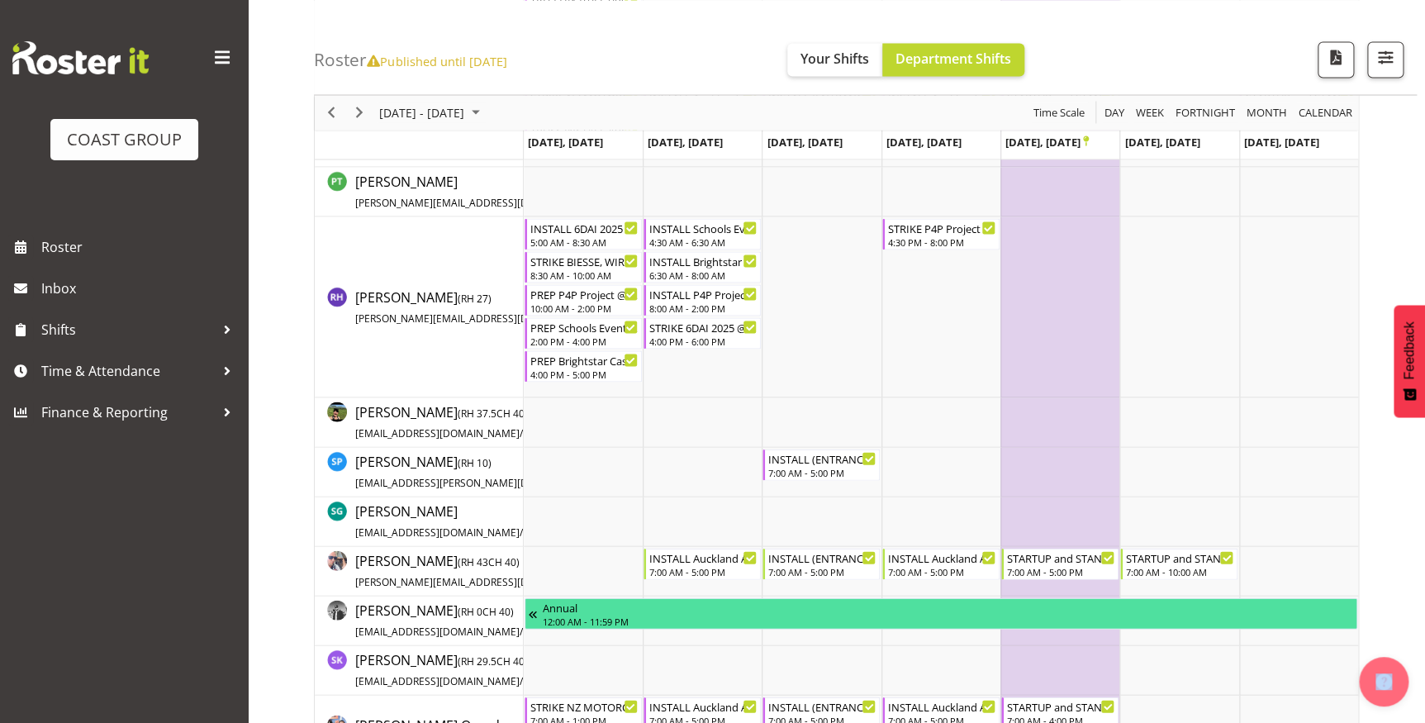
scroll to position [1588, 0]
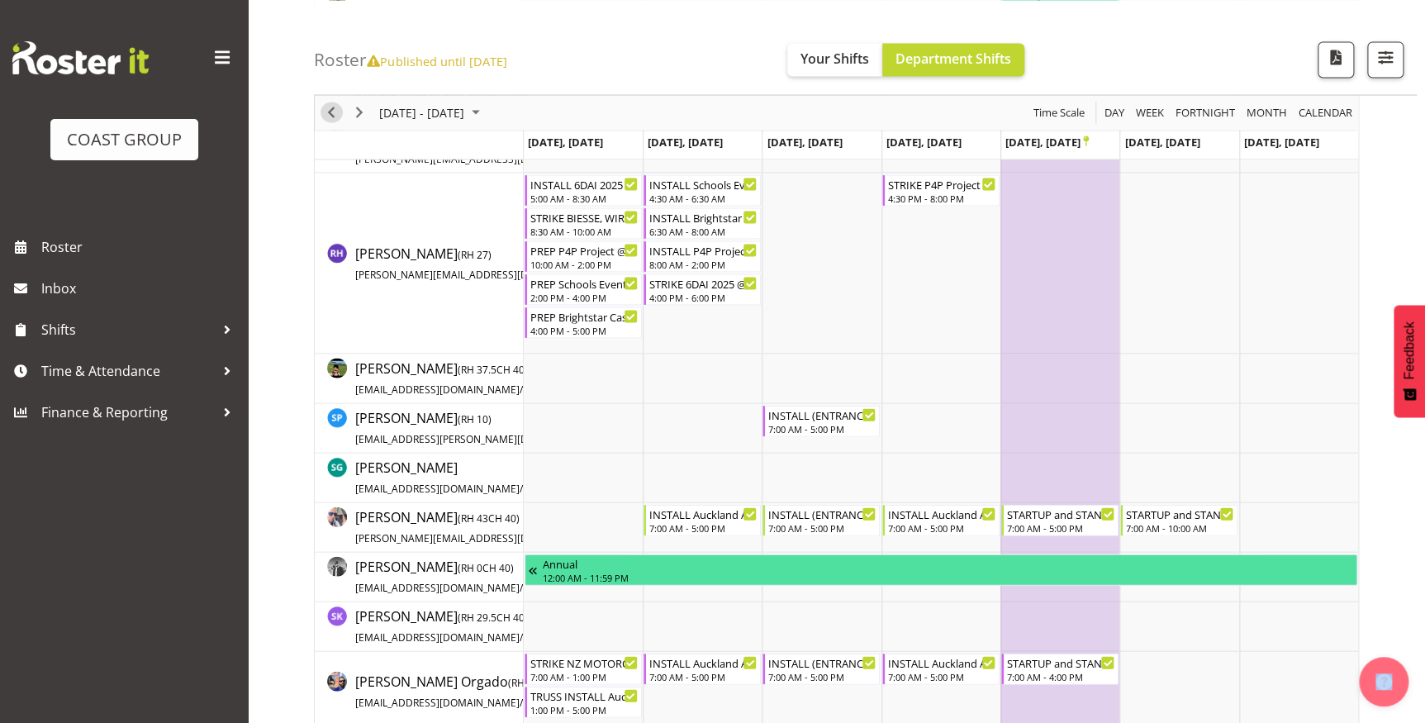
click at [336, 118] on span "Previous" at bounding box center [331, 112] width 20 height 21
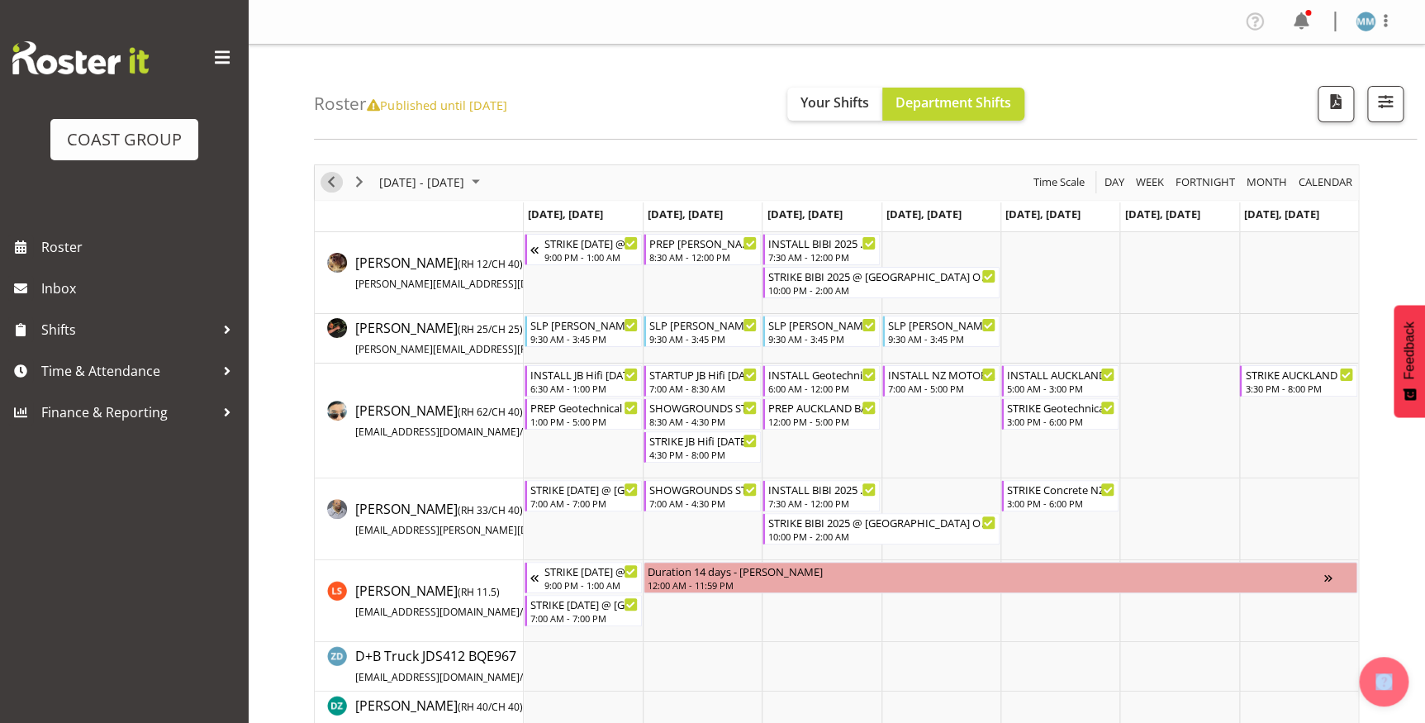
click at [334, 174] on span "Previous" at bounding box center [331, 182] width 20 height 21
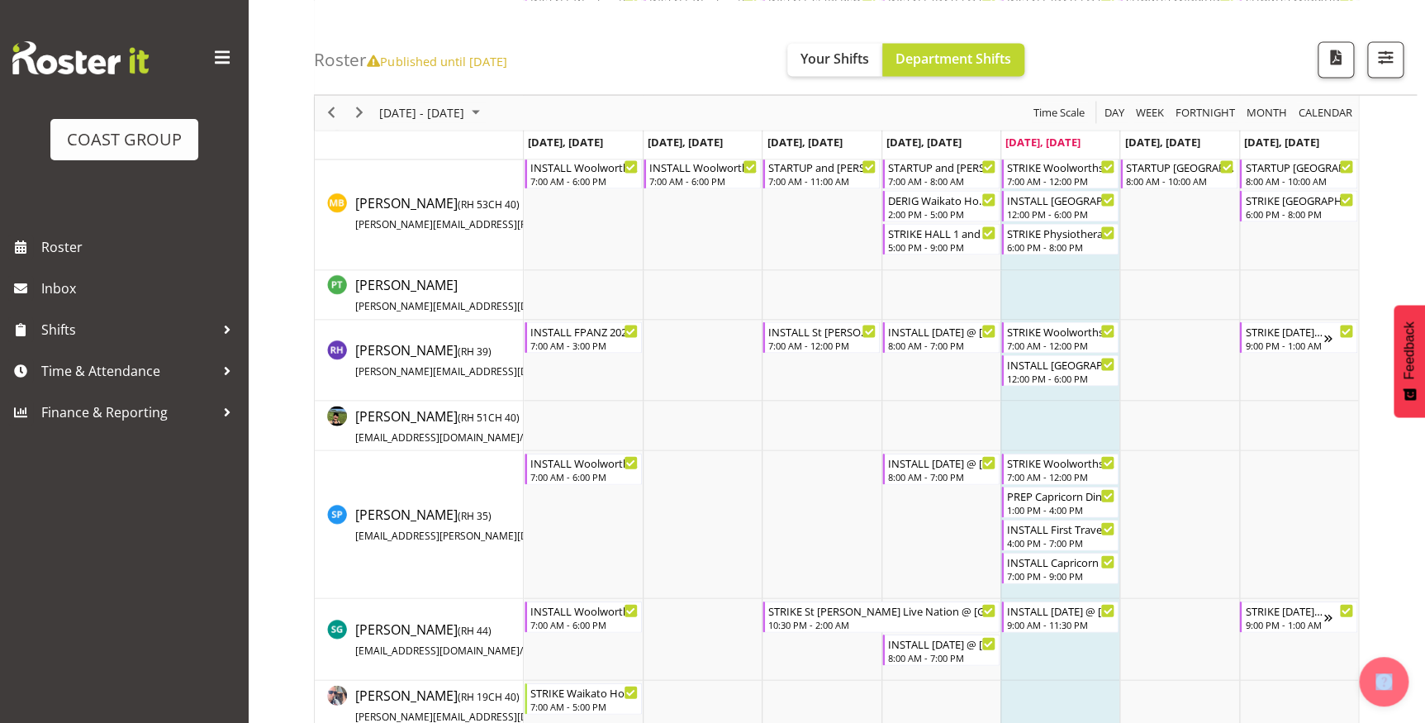
scroll to position [1713, 0]
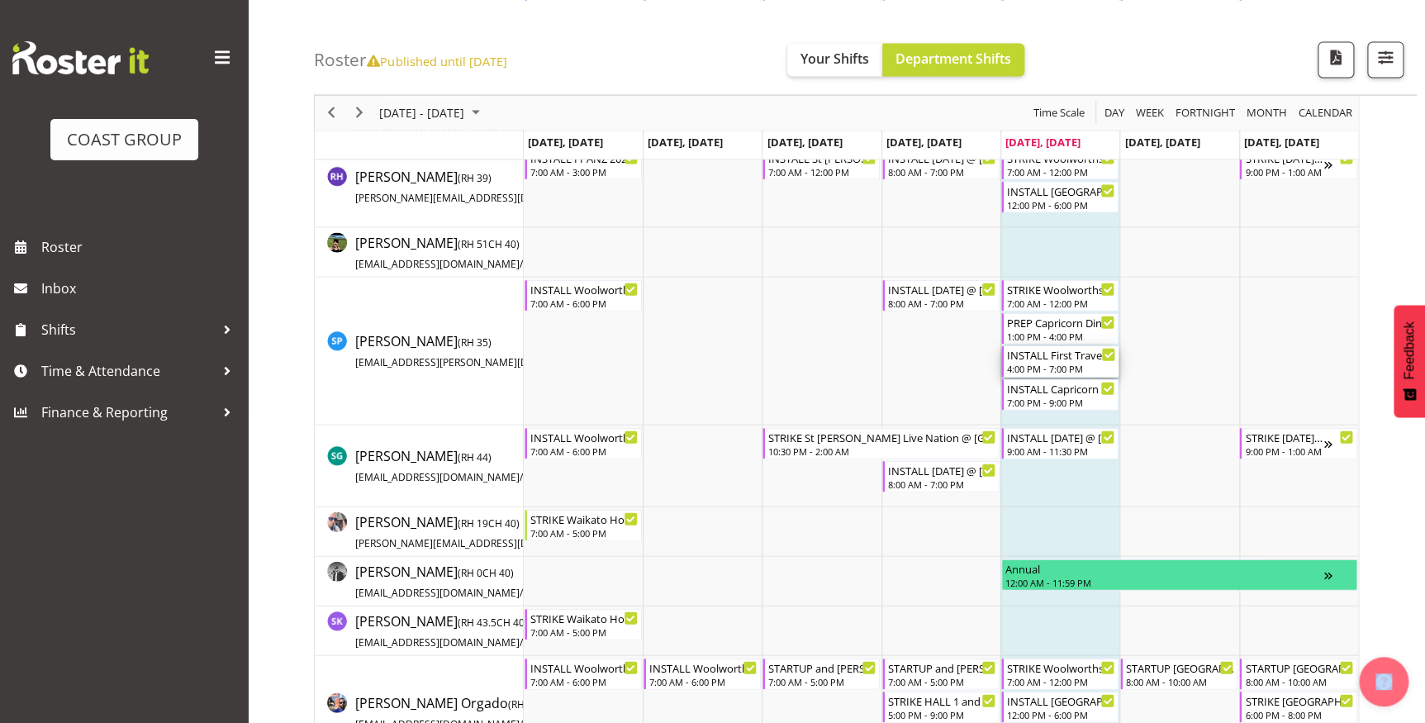
click at [1061, 359] on div "INSTALL First Travel Expo 2025 @ [GEOGRAPHIC_DATA] On Site @ 1700" at bounding box center [1061, 354] width 108 height 17
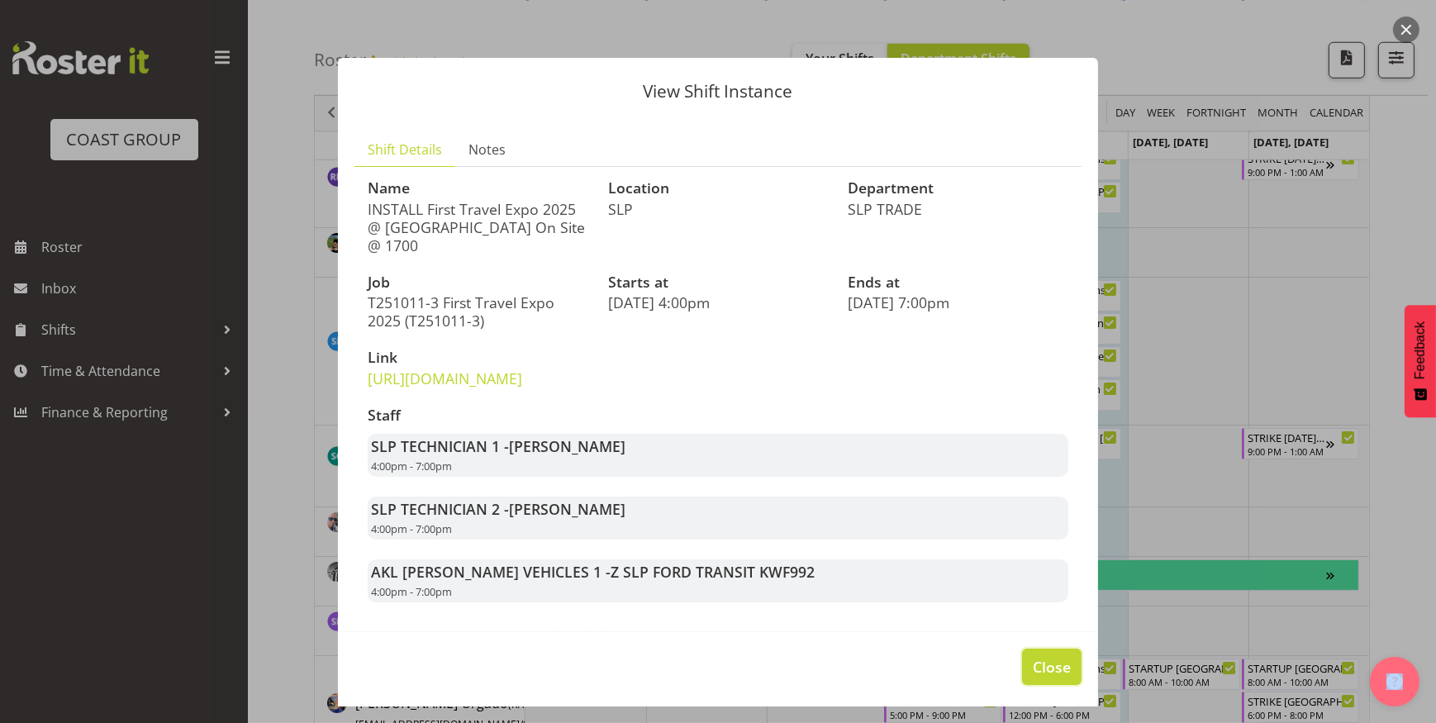
click at [1032, 677] on span "Close" at bounding box center [1051, 666] width 38 height 21
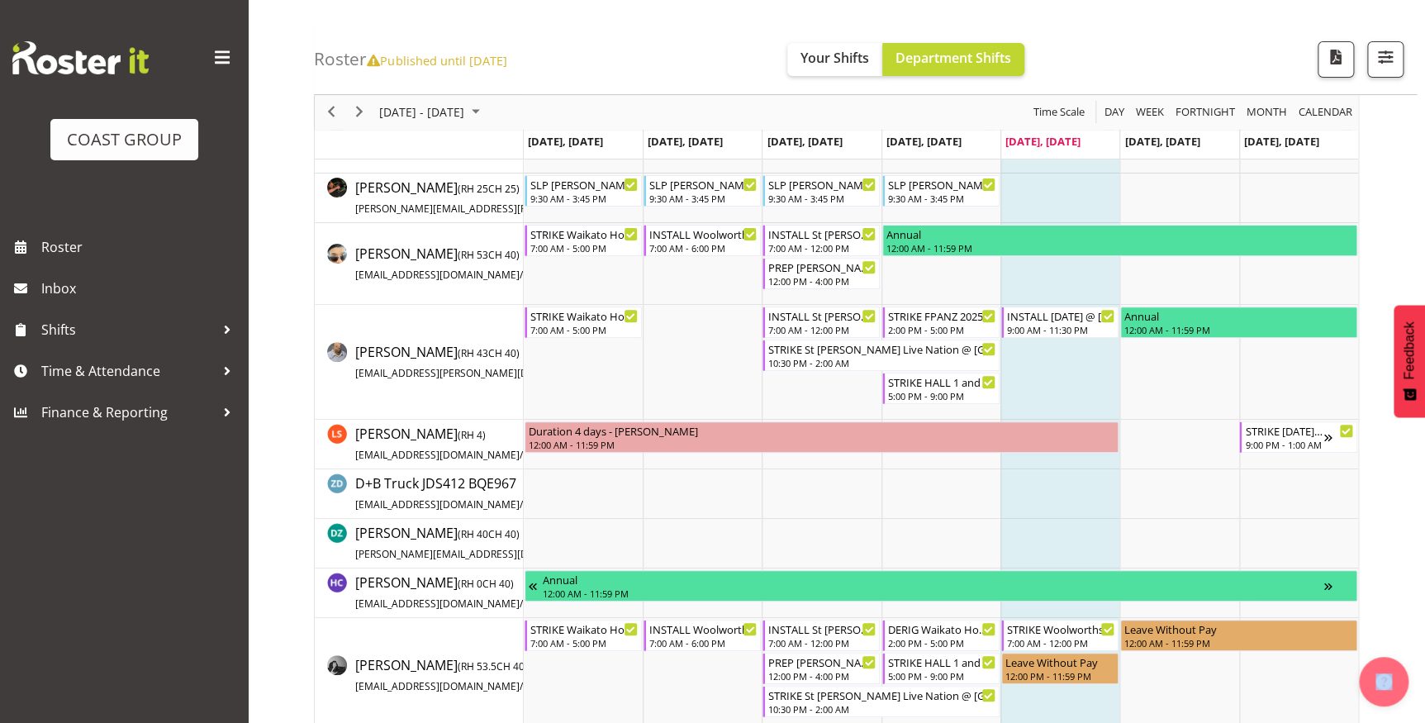
scroll to position [146, 0]
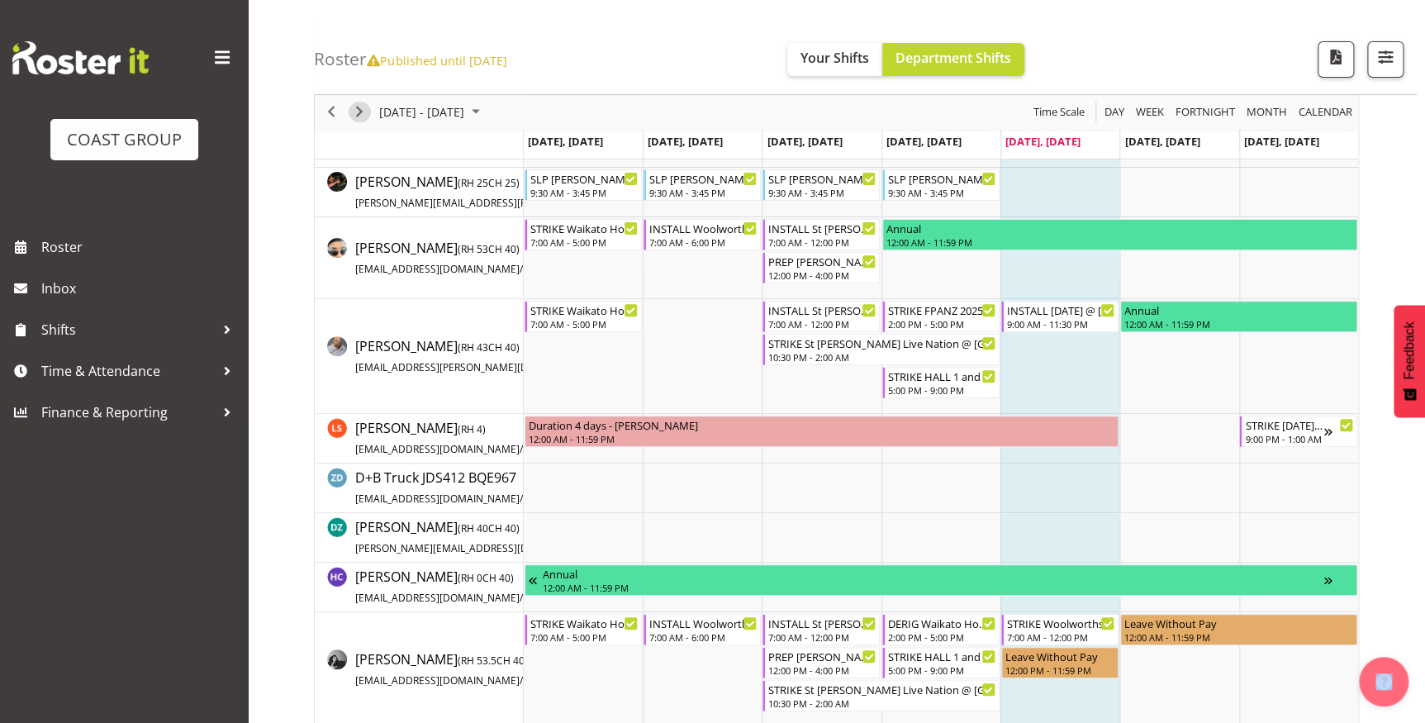
click at [370, 116] on div "next period" at bounding box center [359, 112] width 28 height 35
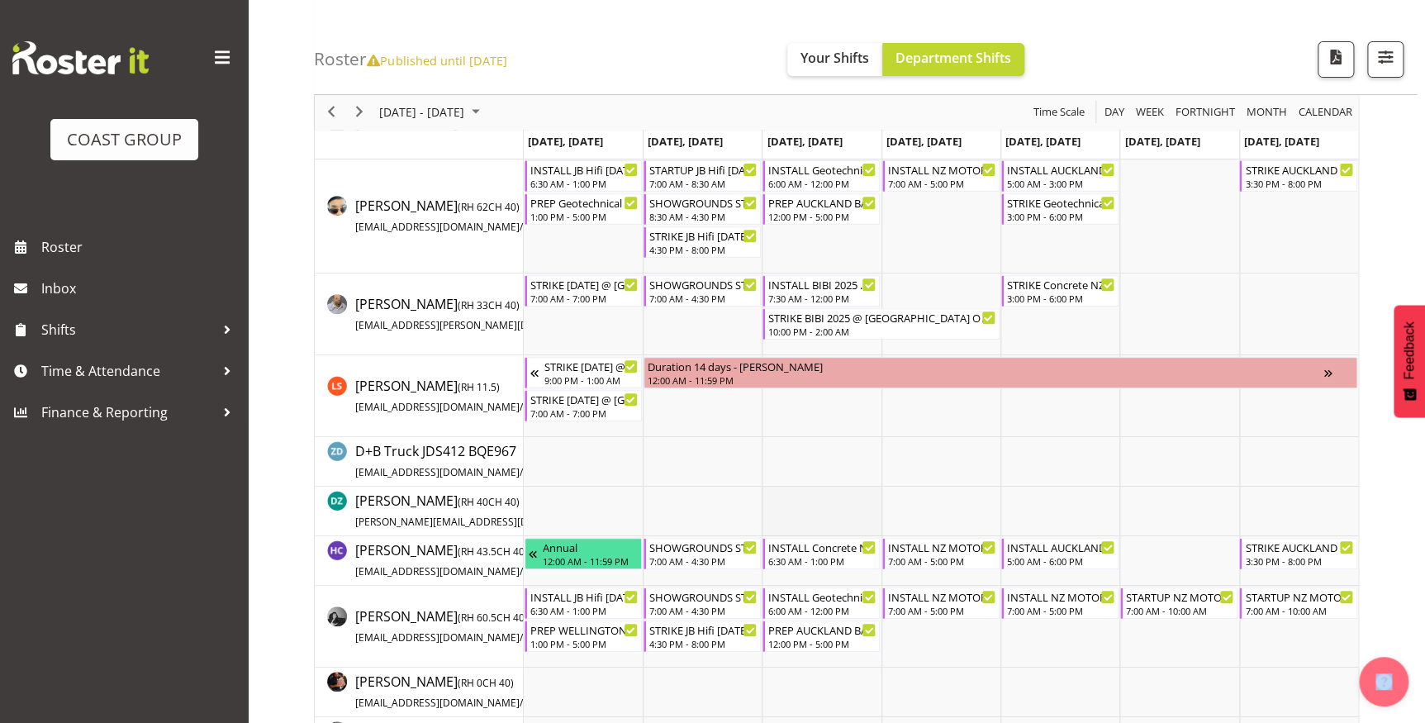
scroll to position [221, 0]
